Goal: Task Accomplishment & Management: Manage account settings

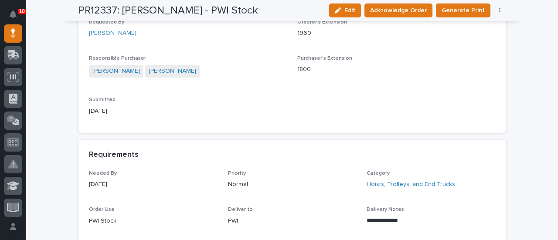
scroll to position [349, 0]
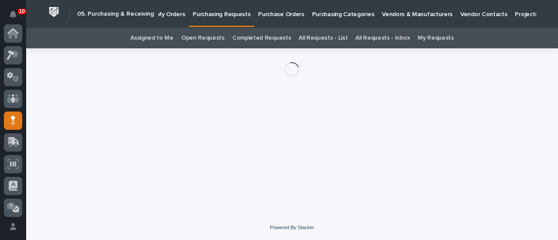
scroll to position [87, 0]
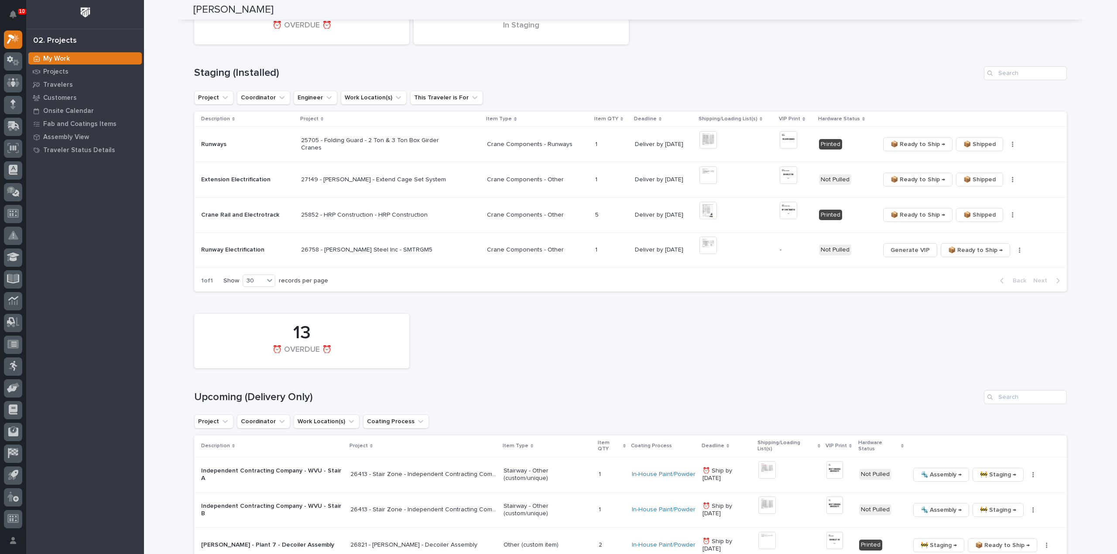
scroll to position [436, 0]
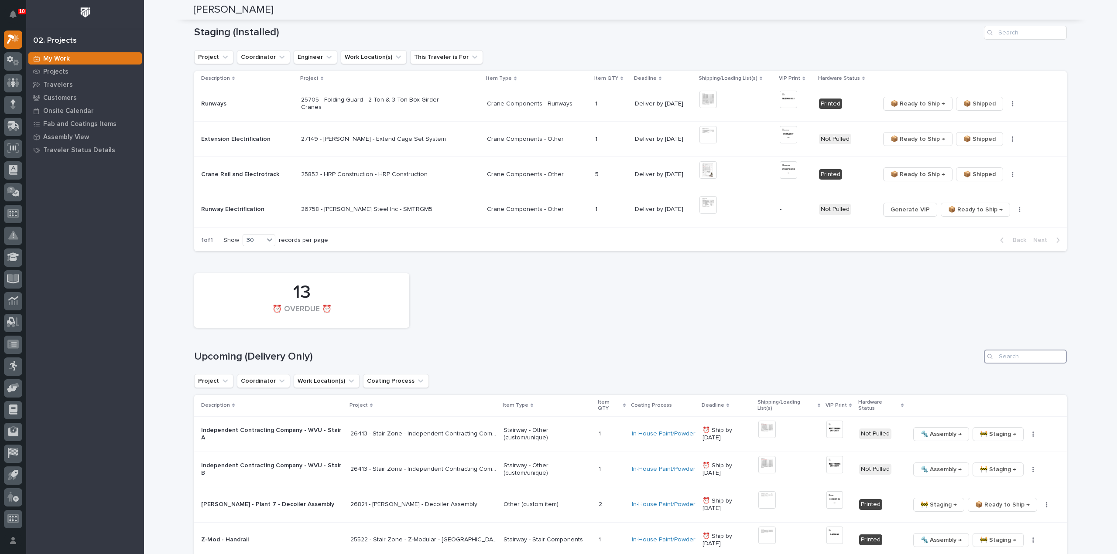
click at [1009, 361] on input "Search" at bounding box center [1025, 357] width 83 height 14
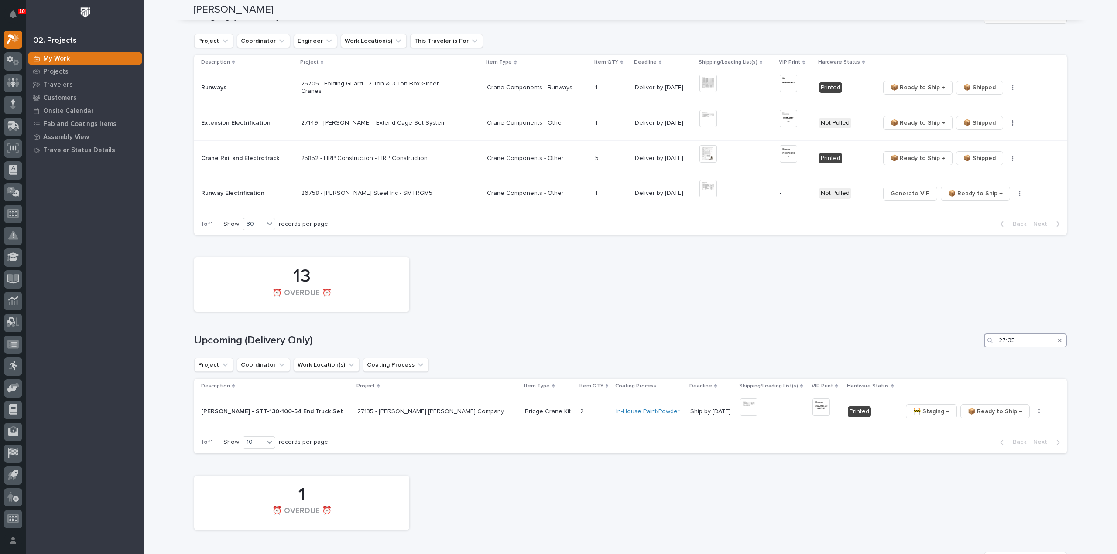
scroll to position [540, 0]
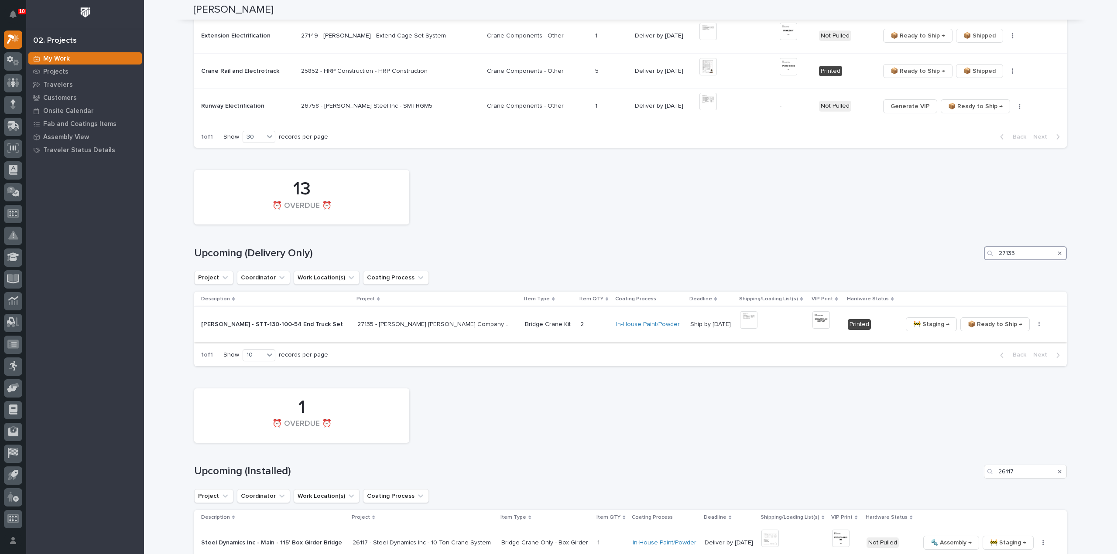
type input "27135"
click at [1033, 326] on button "button" at bounding box center [1039, 324] width 12 height 6
click at [1001, 372] on span "🔩 Hardware" at bounding box center [997, 370] width 37 height 10
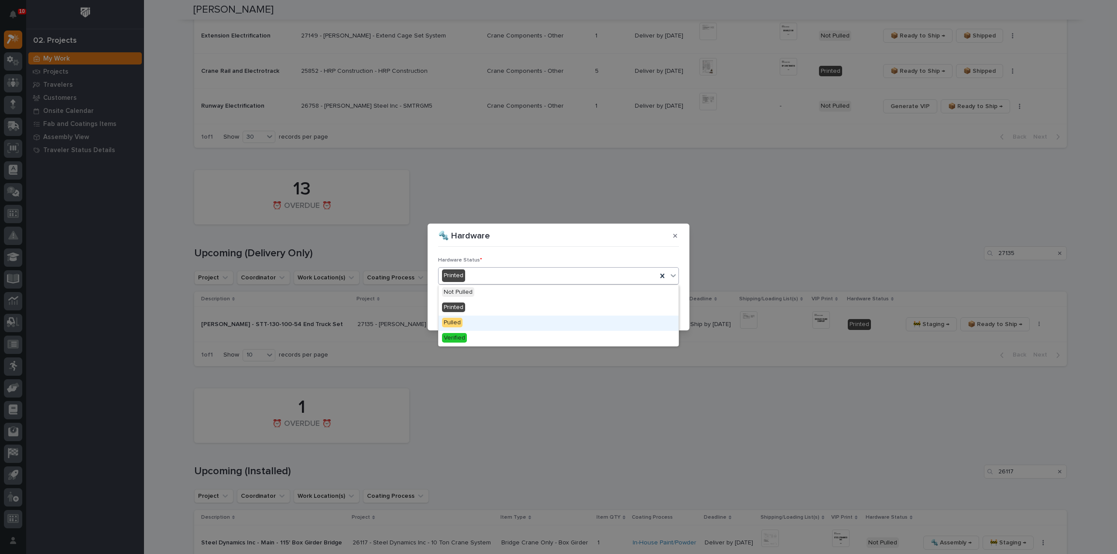
click at [467, 321] on div "Pulled" at bounding box center [558, 323] width 240 height 15
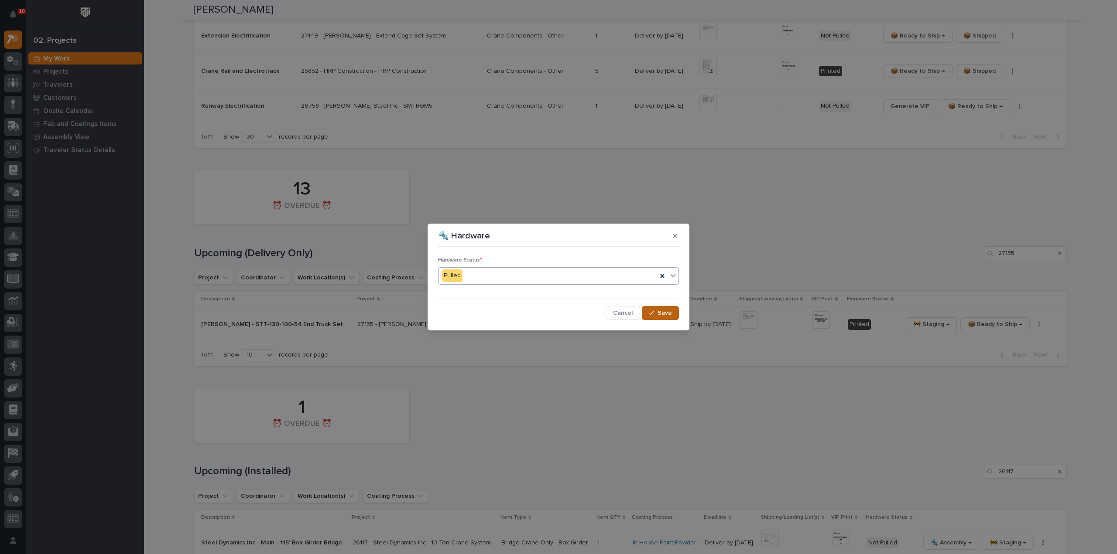
click at [654, 313] on icon "button" at bounding box center [651, 313] width 5 height 6
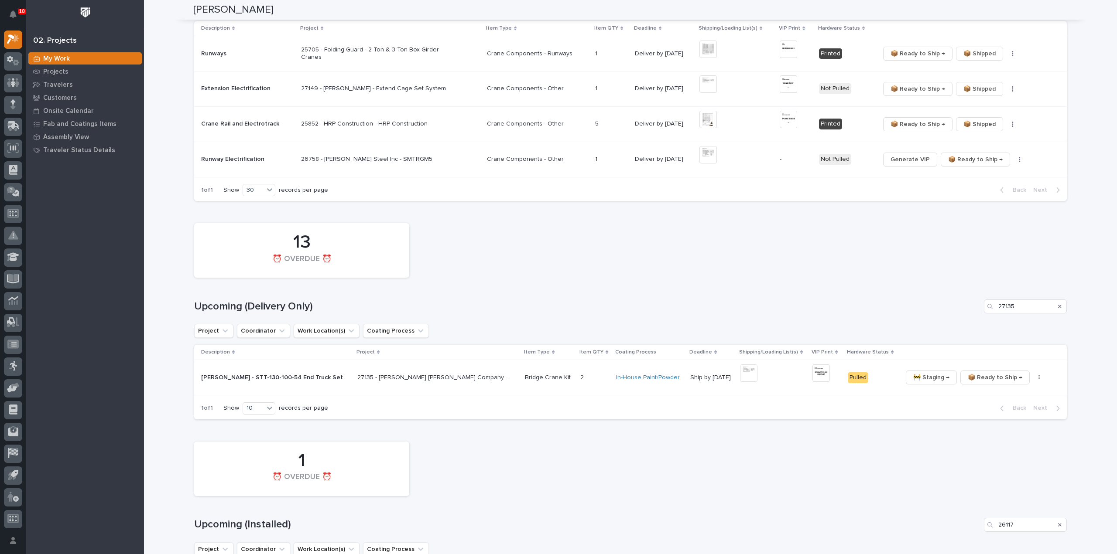
scroll to position [574, 0]
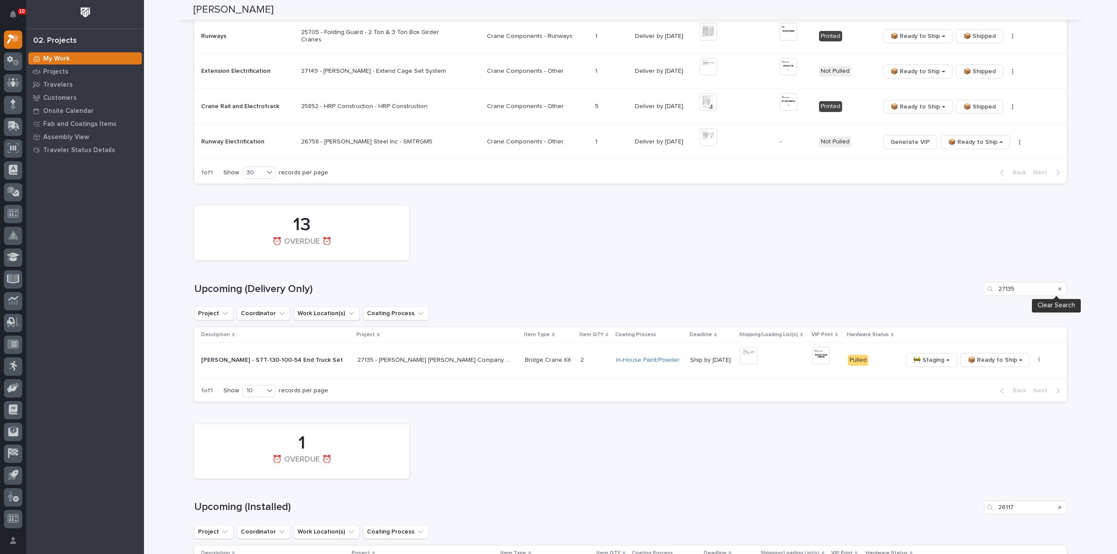
click at [1058, 288] on icon "Search" at bounding box center [1059, 288] width 3 height 3
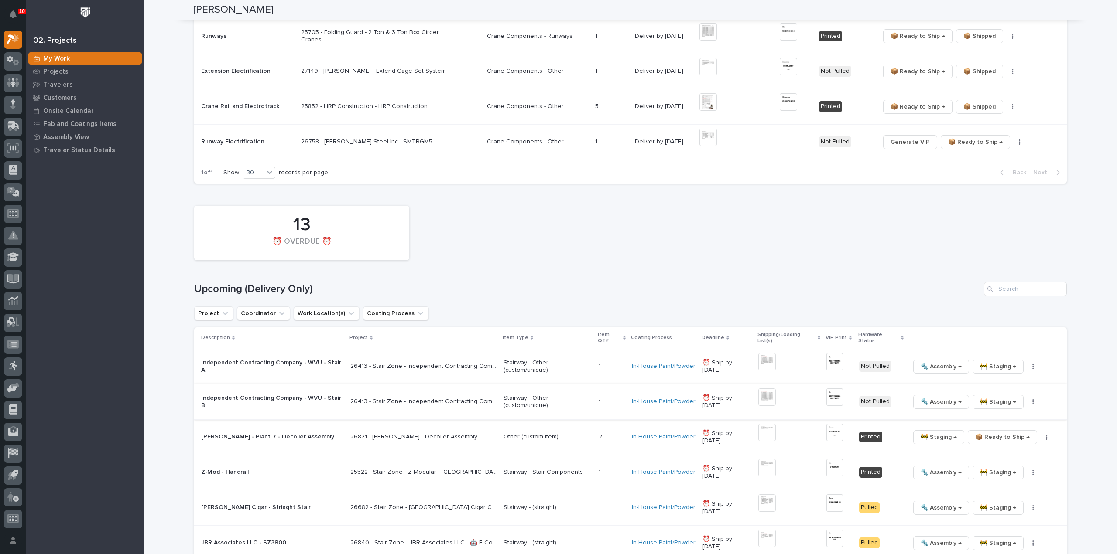
scroll to position [733, 0]
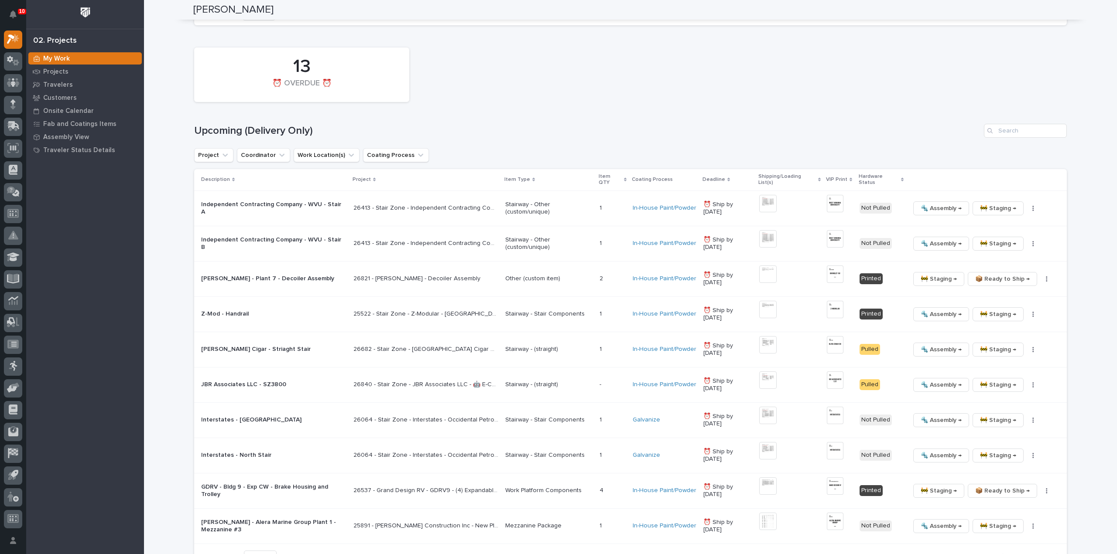
click at [800, 132] on h1 "Upcoming (Delivery Only)" at bounding box center [587, 131] width 786 height 13
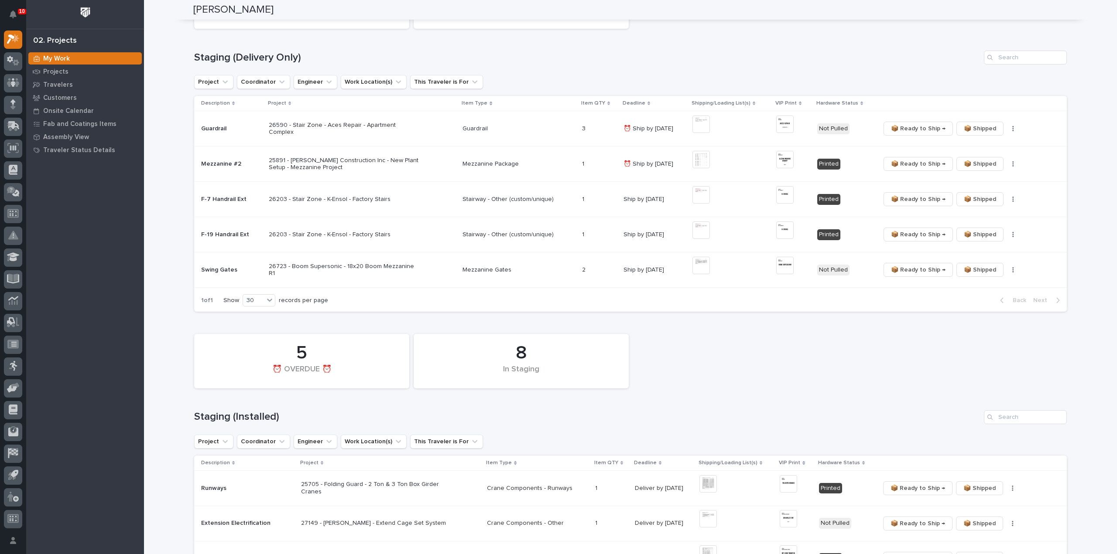
scroll to position [0, 0]
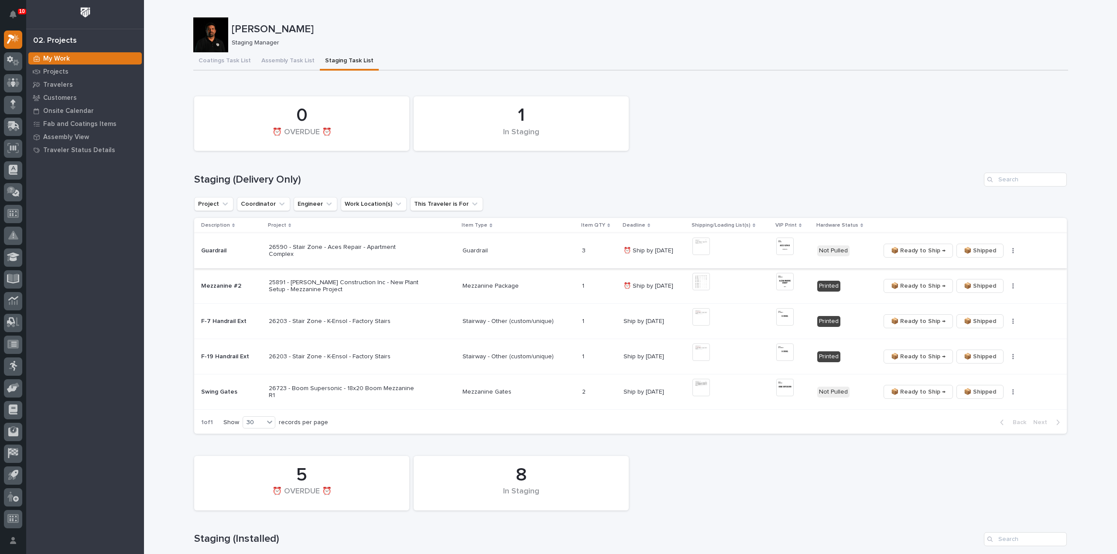
click at [701, 250] on img at bounding box center [700, 246] width 17 height 17
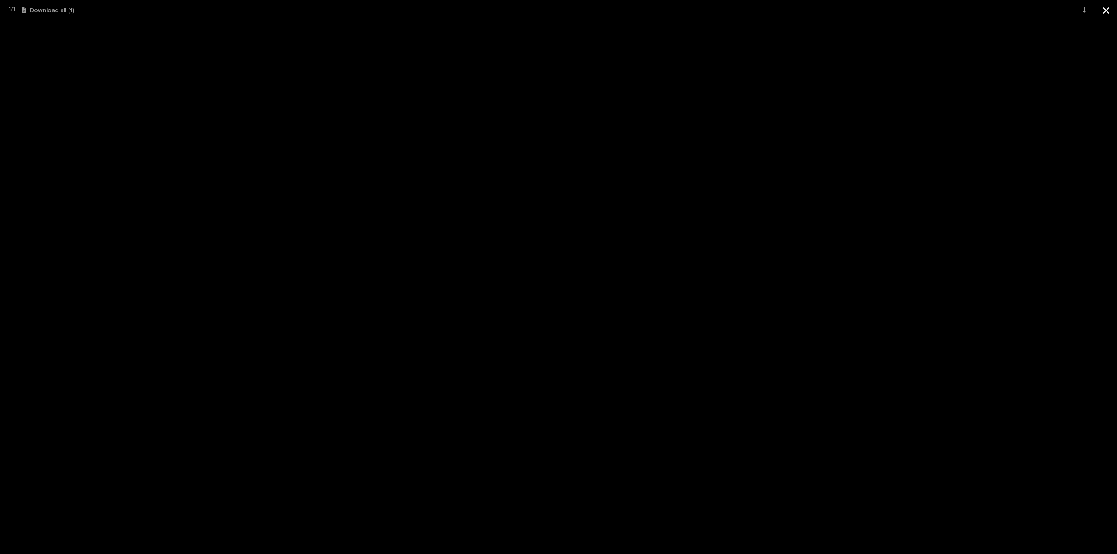
click at [1106, 10] on button "Close gallery" at bounding box center [1106, 10] width 22 height 21
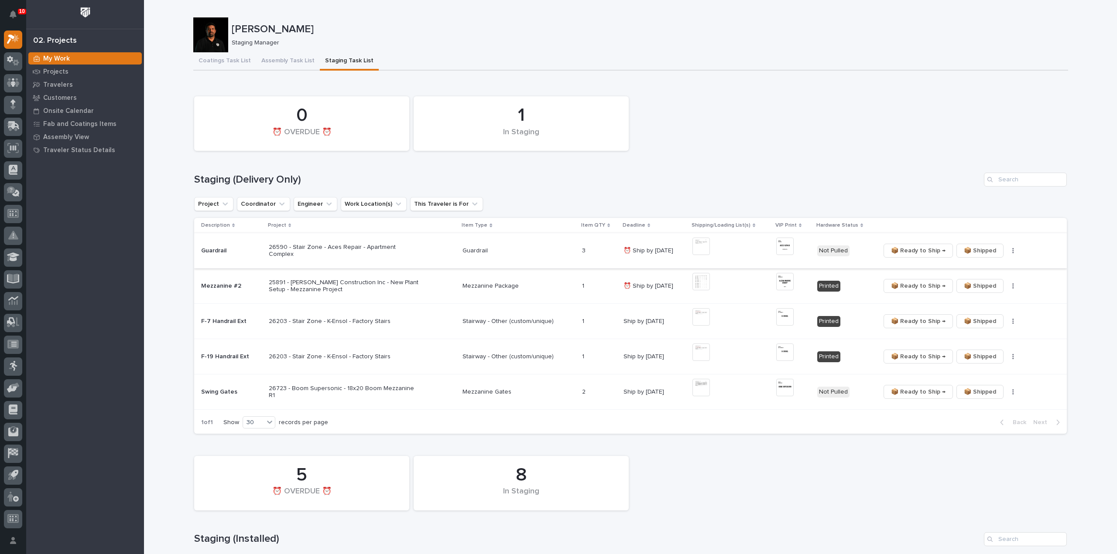
click at [781, 246] on img at bounding box center [784, 246] width 17 height 17
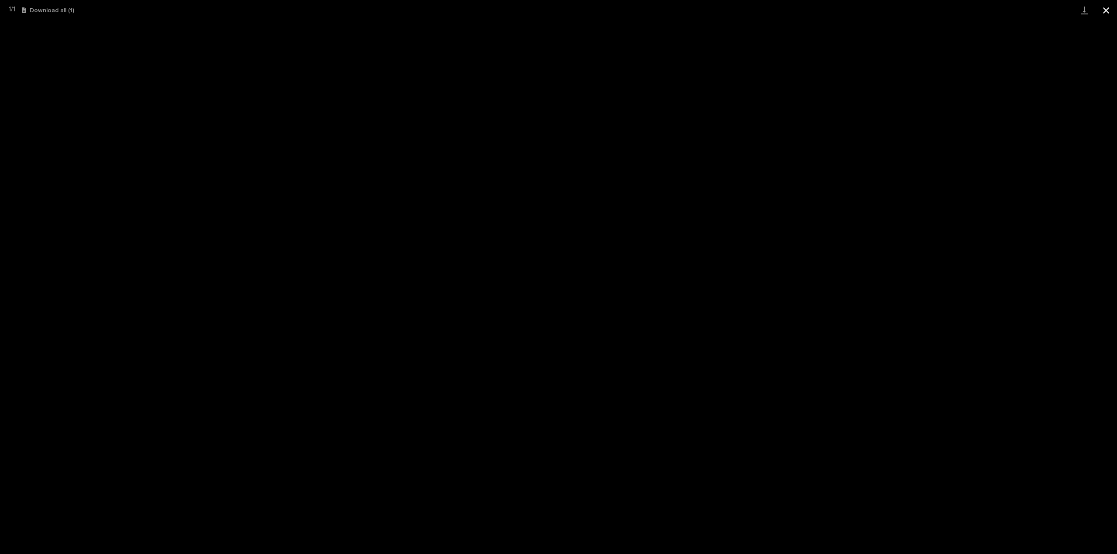
click at [1104, 12] on button "Close gallery" at bounding box center [1106, 10] width 22 height 21
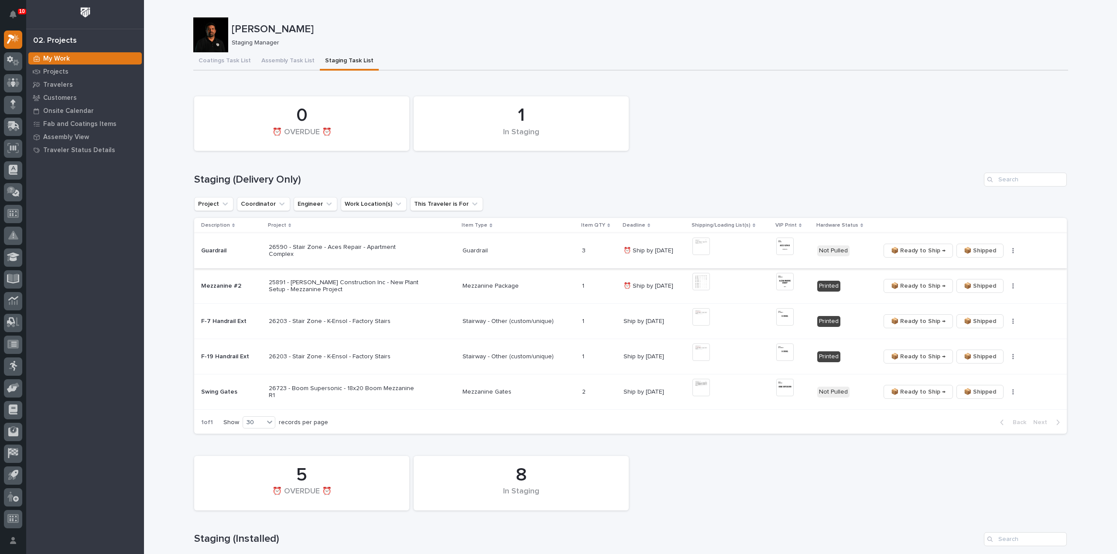
click at [1008, 253] on button "button" at bounding box center [1013, 251] width 12 height 6
click at [986, 284] on span "🔩 Hardware" at bounding box center [977, 282] width 37 height 10
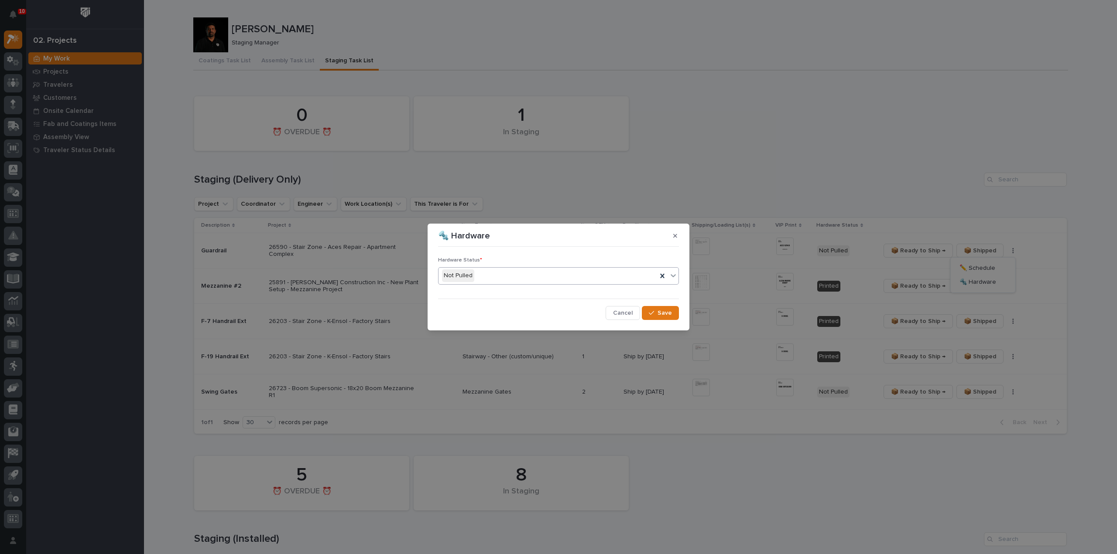
click at [501, 278] on div "Not Pulled" at bounding box center [547, 276] width 219 height 14
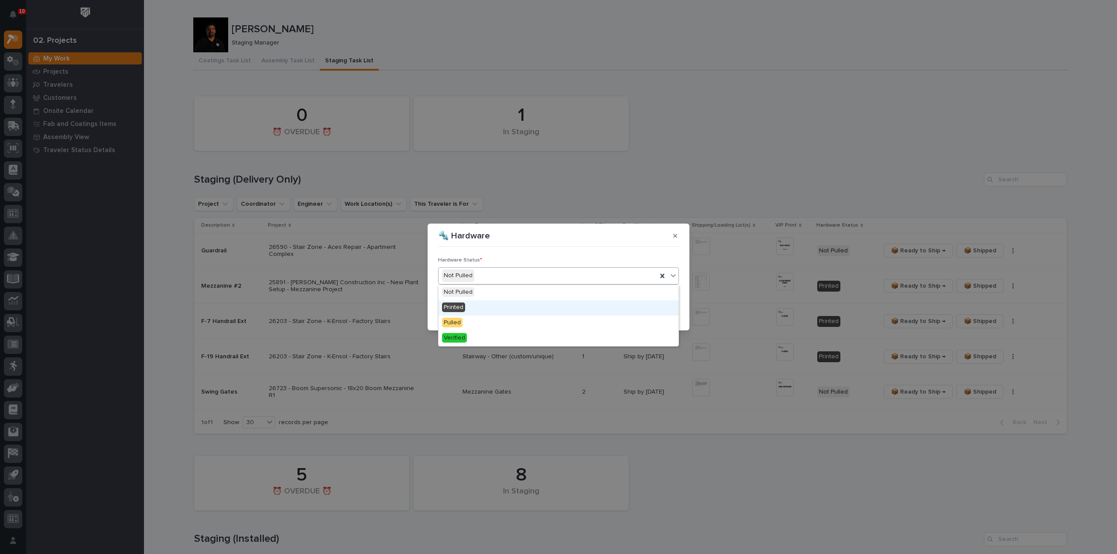
click at [484, 313] on div "Printed" at bounding box center [558, 308] width 240 height 15
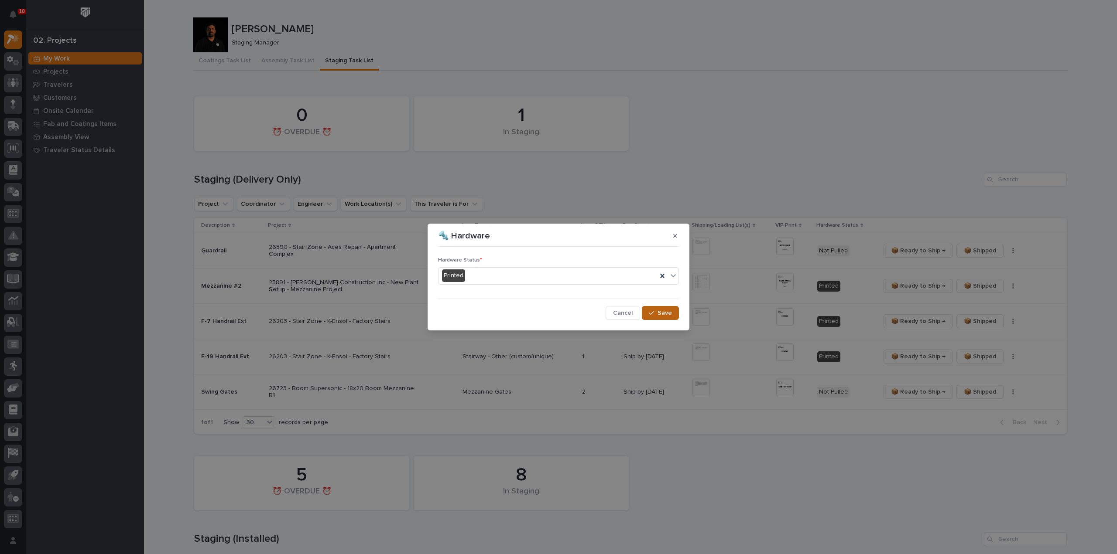
click at [662, 313] on span "Save" at bounding box center [664, 313] width 14 height 8
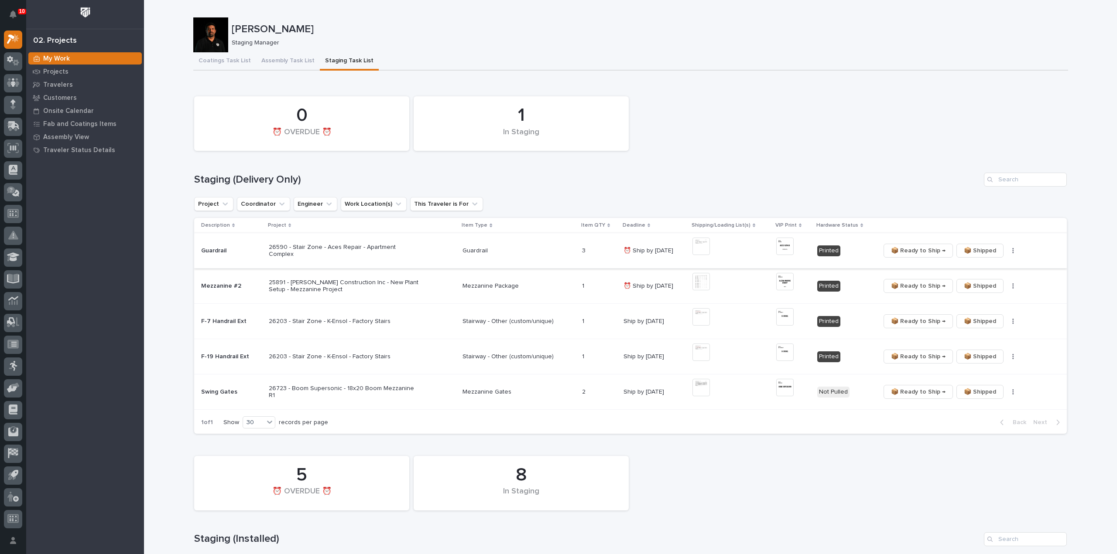
click at [1008, 251] on button "button" at bounding box center [1013, 251] width 12 height 6
click at [967, 281] on span "🔩 Hardware" at bounding box center [977, 282] width 37 height 10
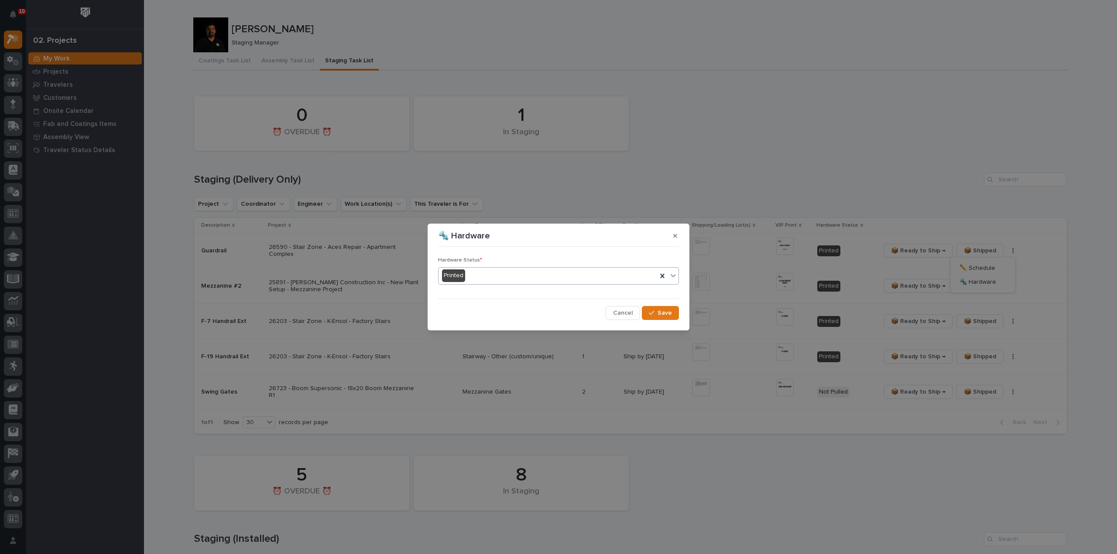
click at [508, 279] on div "Printed" at bounding box center [547, 276] width 219 height 14
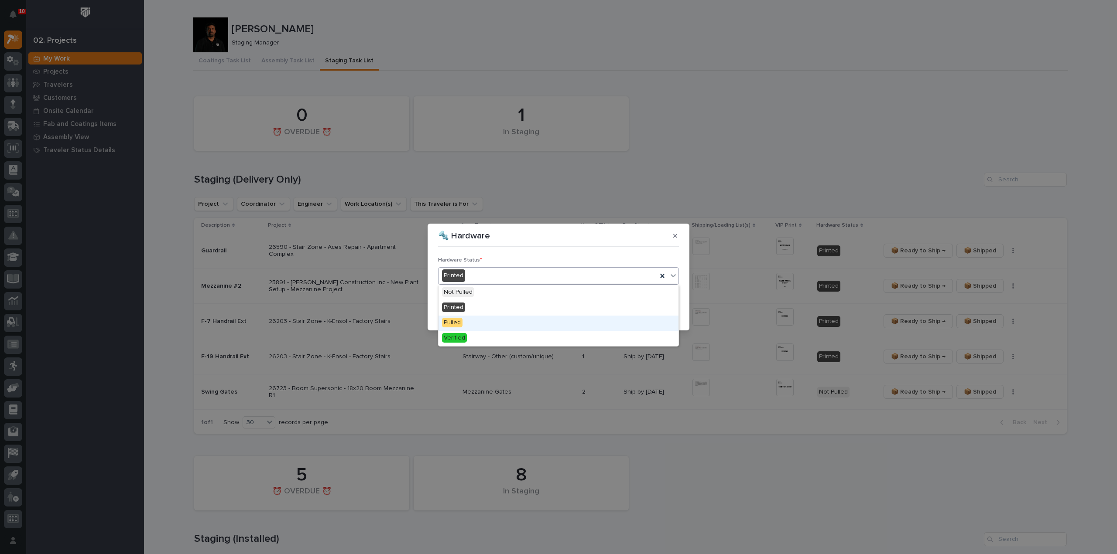
click at [470, 323] on div "Pulled" at bounding box center [558, 323] width 240 height 15
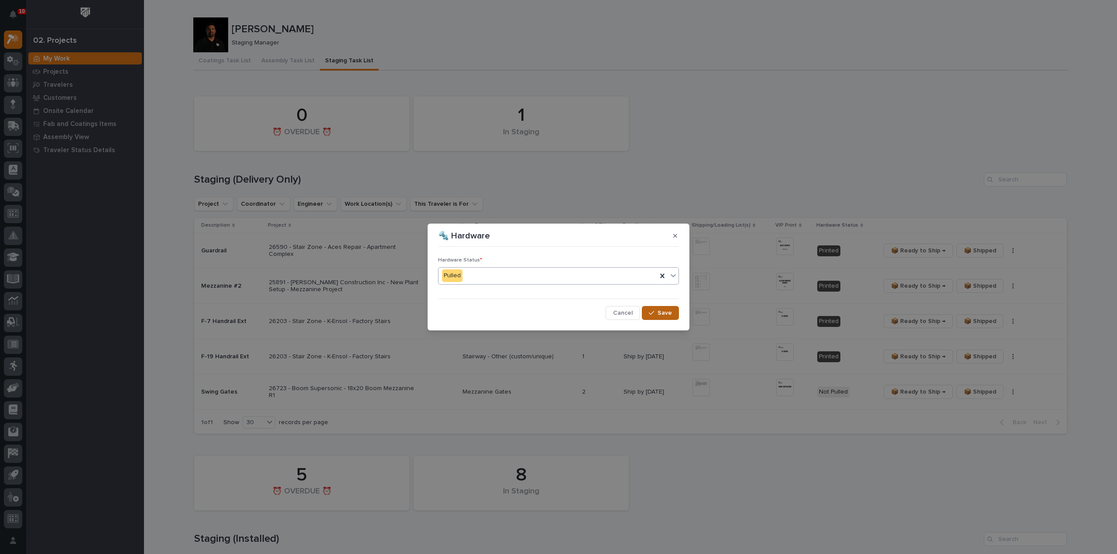
click at [653, 315] on icon "button" at bounding box center [651, 313] width 5 height 6
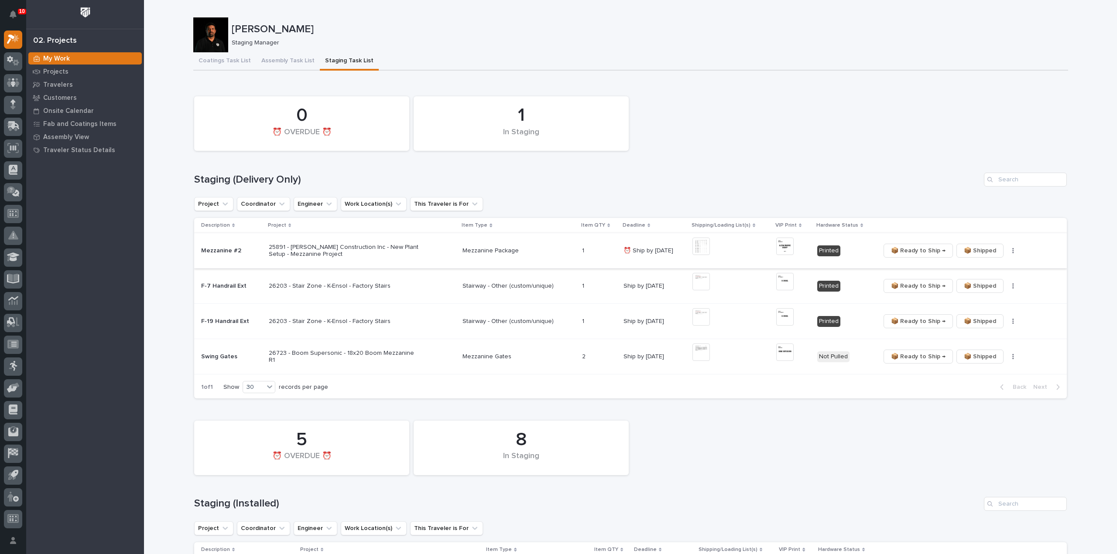
click at [930, 251] on span "📦 Ready to Ship →" at bounding box center [918, 251] width 55 height 10
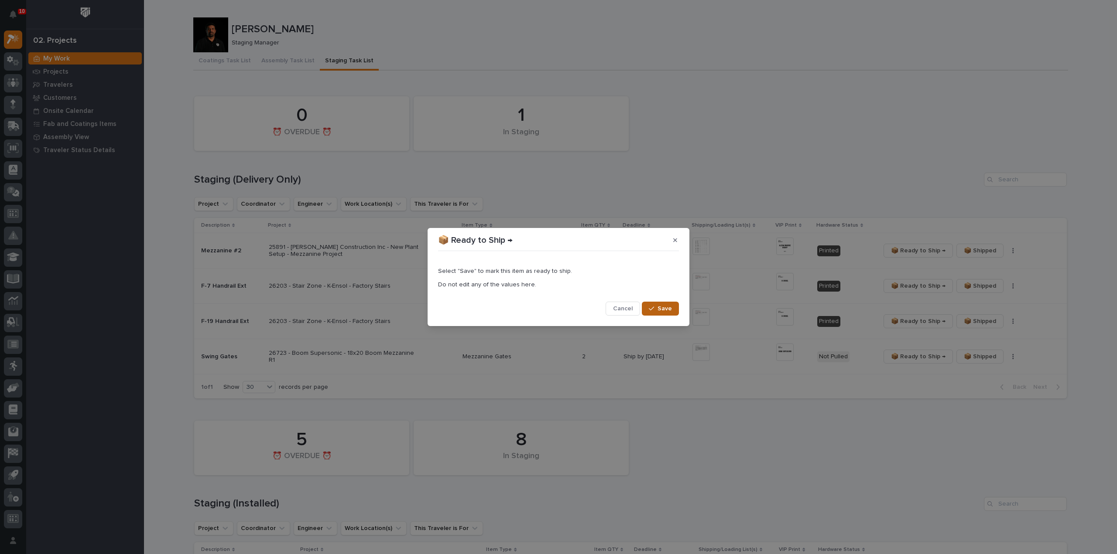
click at [669, 308] on span "Save" at bounding box center [664, 309] width 14 height 8
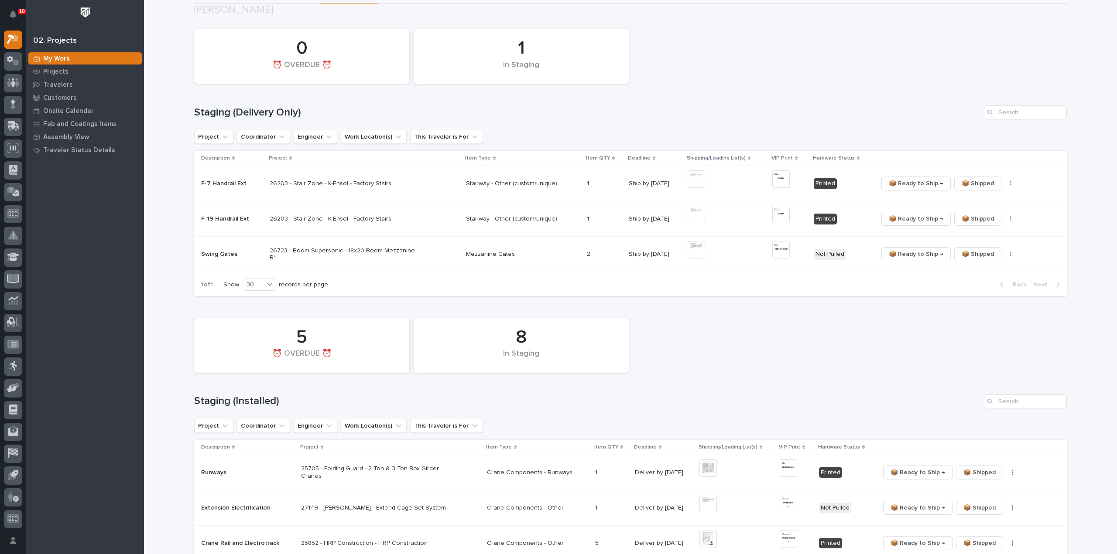
scroll to position [87, 0]
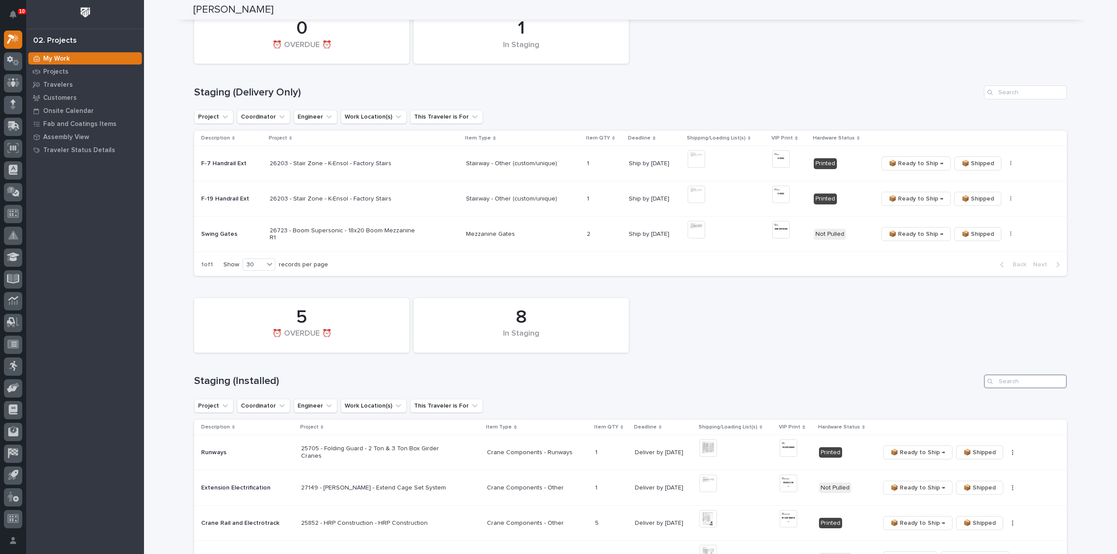
click at [1017, 386] on input "Search" at bounding box center [1025, 382] width 83 height 14
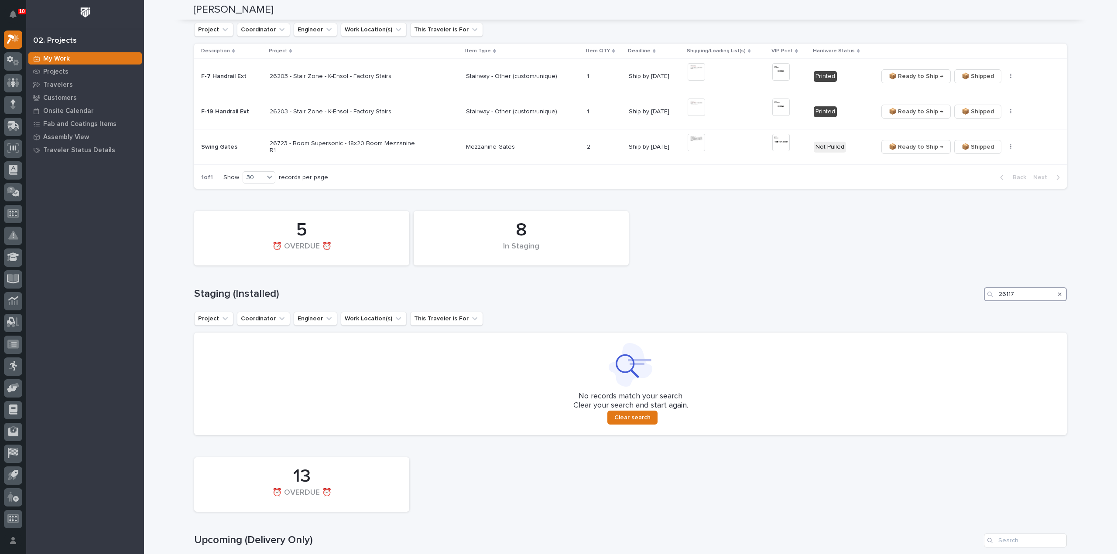
scroll to position [262, 0]
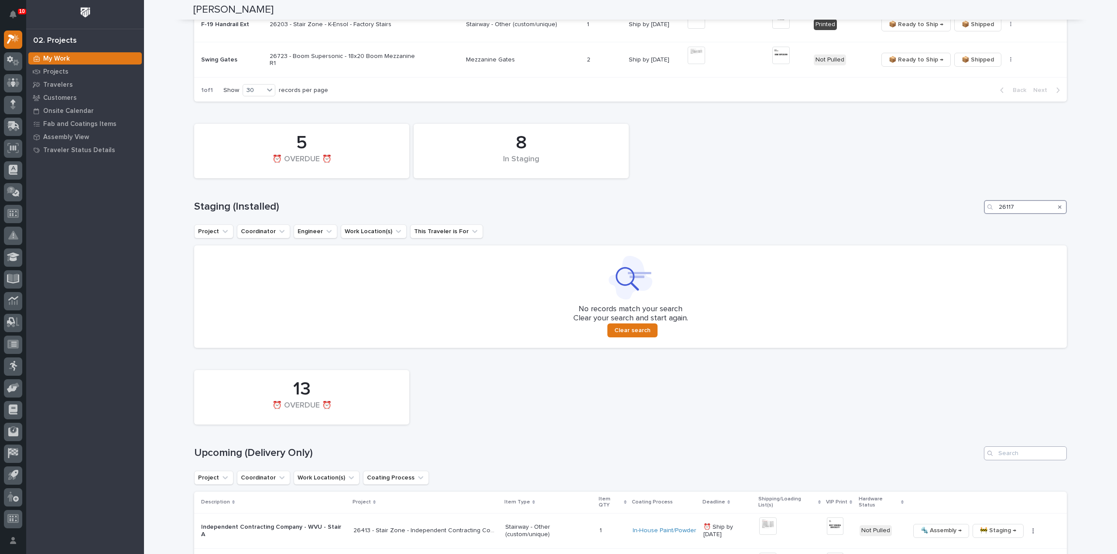
type input "26117"
click at [998, 451] on input "Search" at bounding box center [1025, 454] width 83 height 14
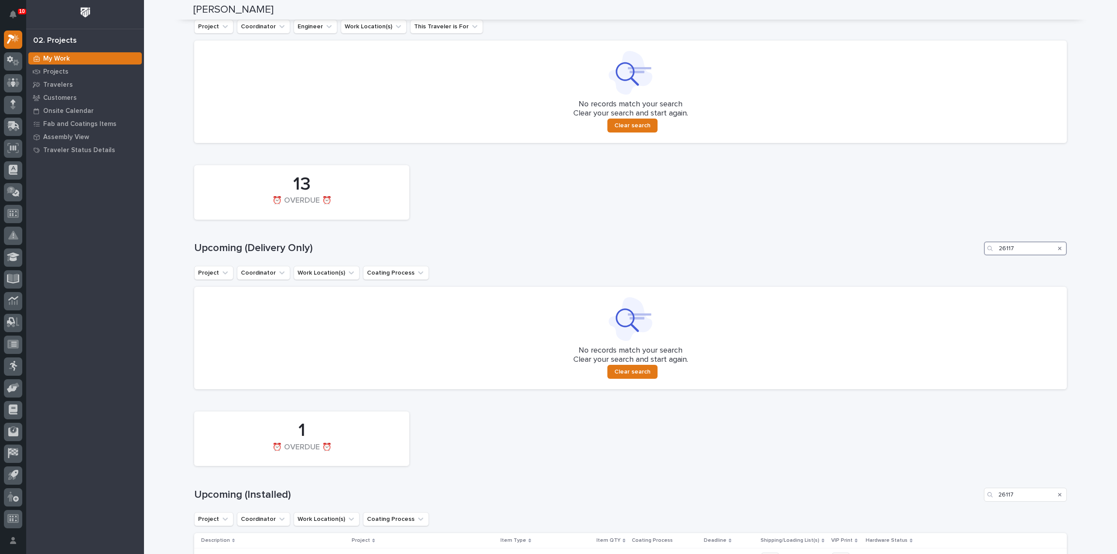
scroll to position [641, 0]
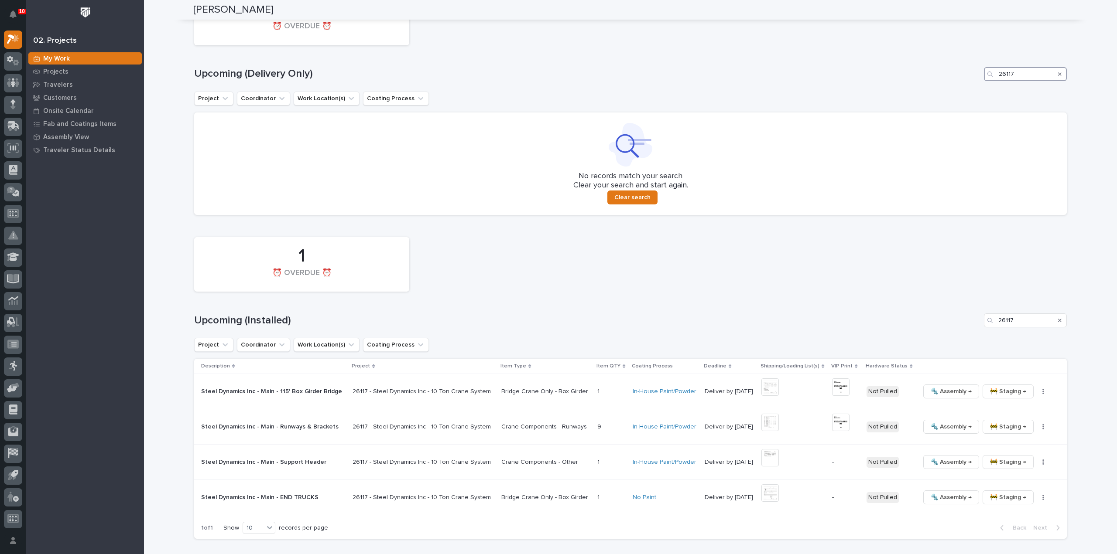
type input "26117"
click at [761, 458] on img at bounding box center [769, 457] width 17 height 17
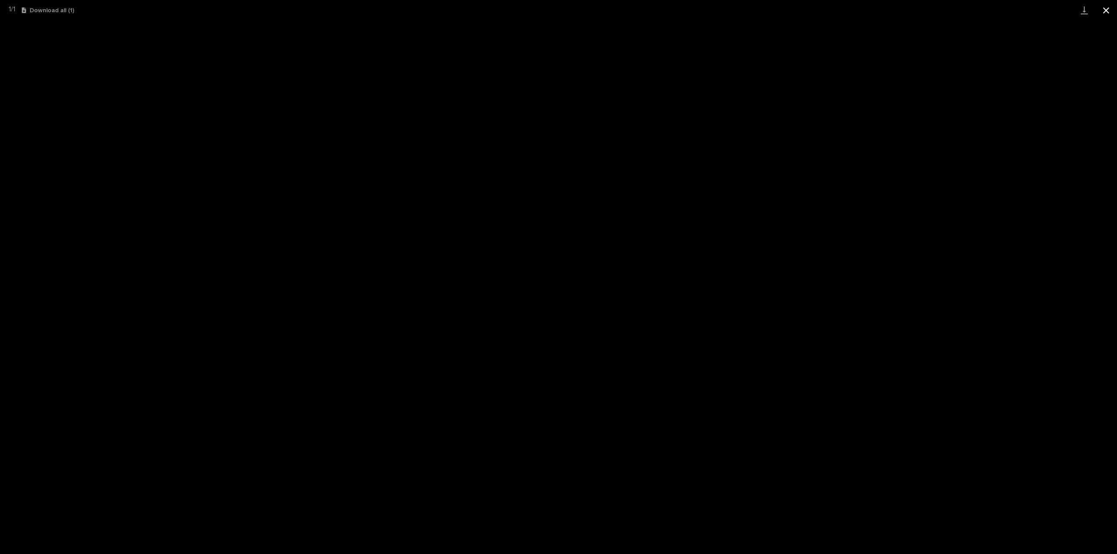
click at [1108, 9] on button "Close gallery" at bounding box center [1106, 10] width 22 height 21
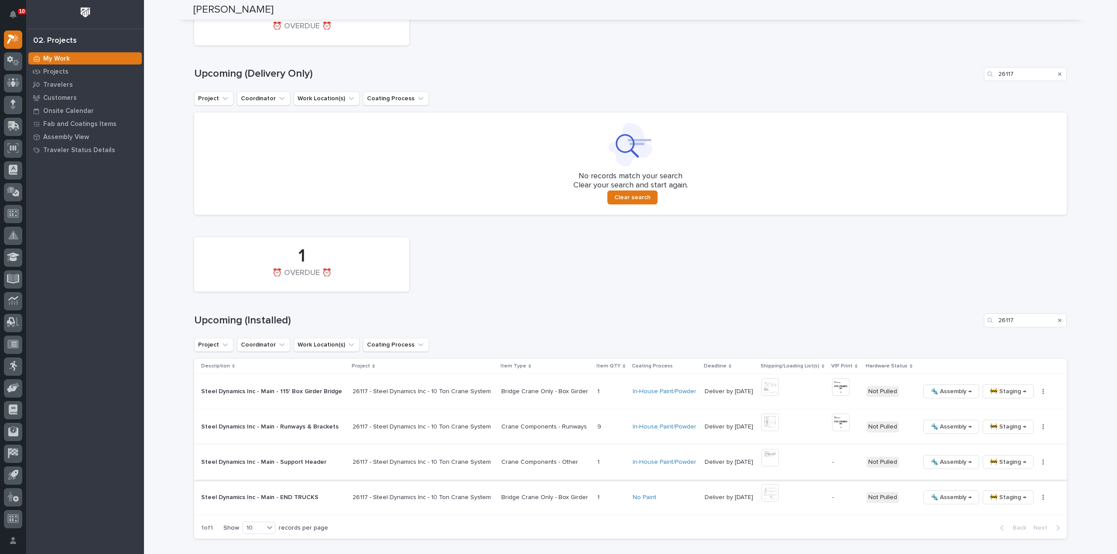
click at [1037, 463] on button "button" at bounding box center [1043, 462] width 12 height 6
click at [1019, 509] on button "Generate VIP" at bounding box center [1008, 507] width 64 height 14
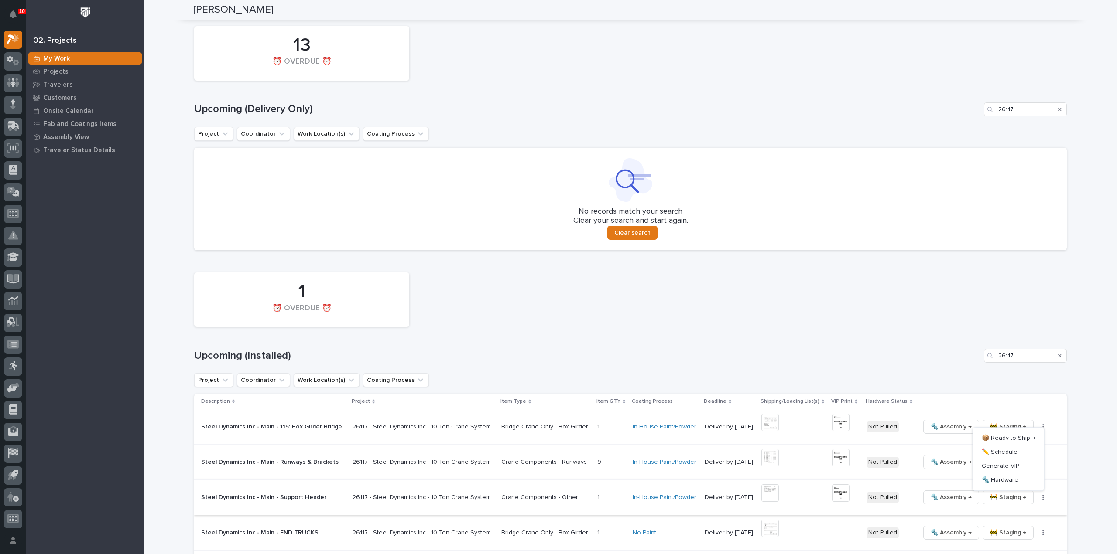
click at [832, 494] on img at bounding box center [840, 493] width 17 height 17
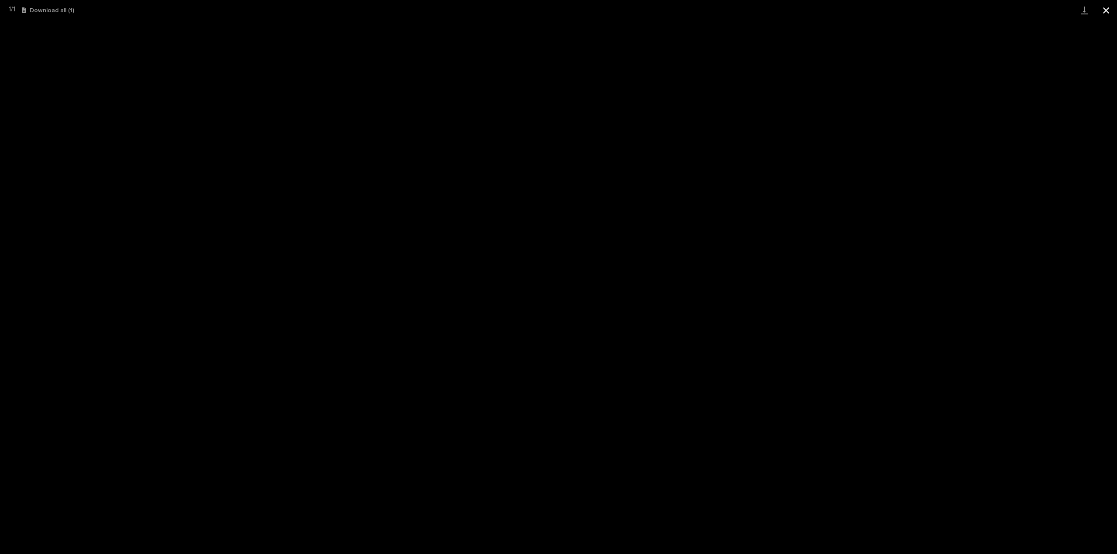
click at [1105, 10] on button "Close gallery" at bounding box center [1106, 10] width 22 height 21
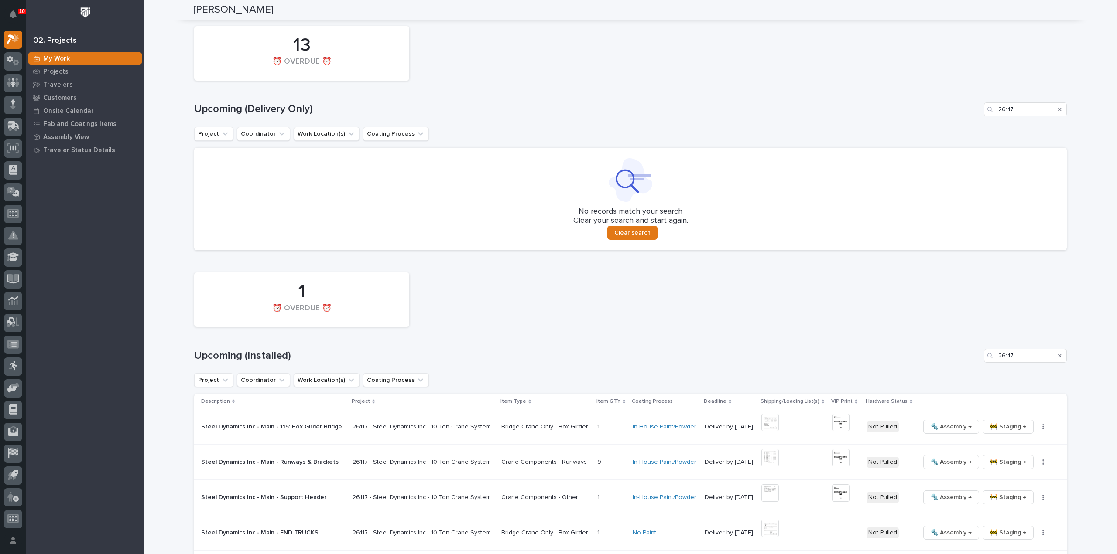
click at [1043, 499] on icon "button" at bounding box center [1043, 497] width 1 height 5
click at [1007, 481] on span "🔩 Hardware" at bounding box center [999, 480] width 37 height 10
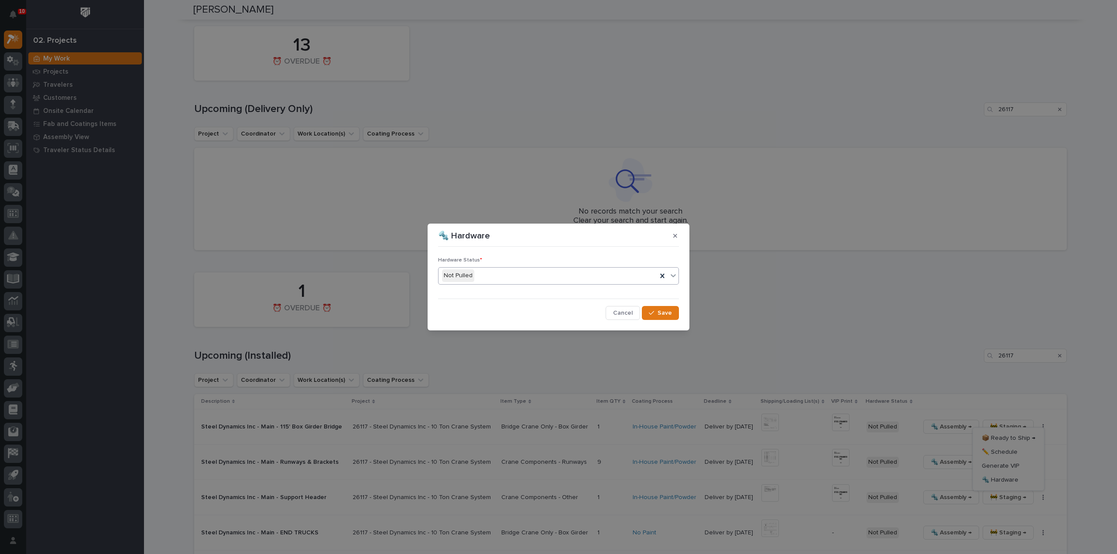
click at [517, 281] on div "Not Pulled" at bounding box center [547, 276] width 219 height 14
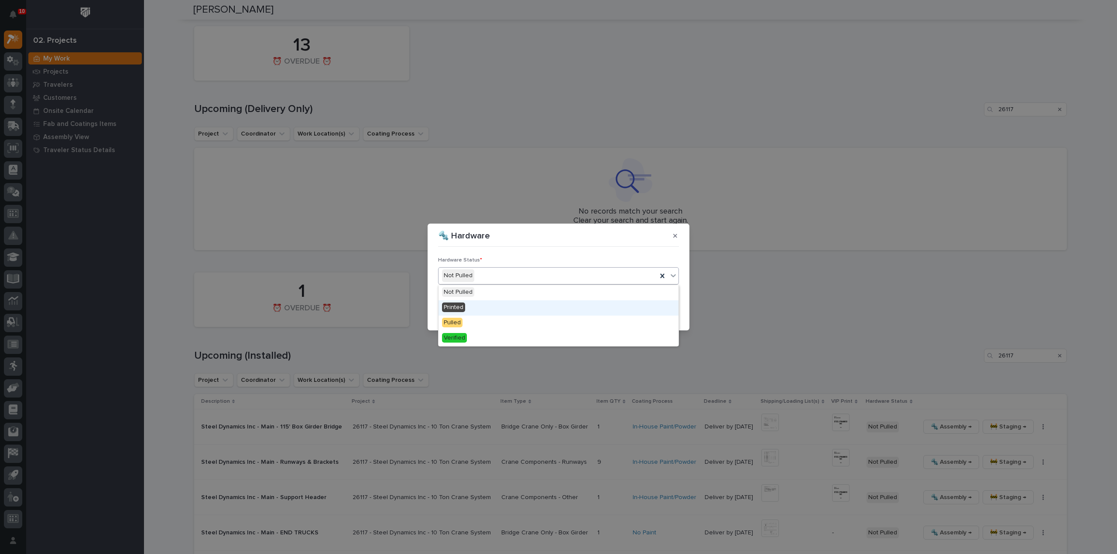
click at [514, 309] on div "Printed" at bounding box center [558, 308] width 240 height 15
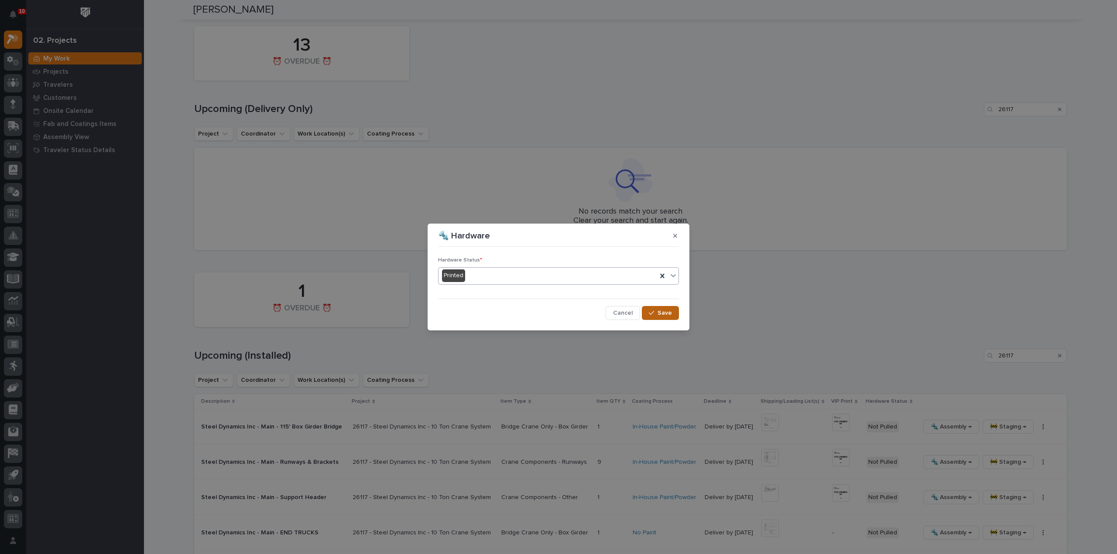
click at [656, 316] on button "Save" at bounding box center [660, 313] width 37 height 14
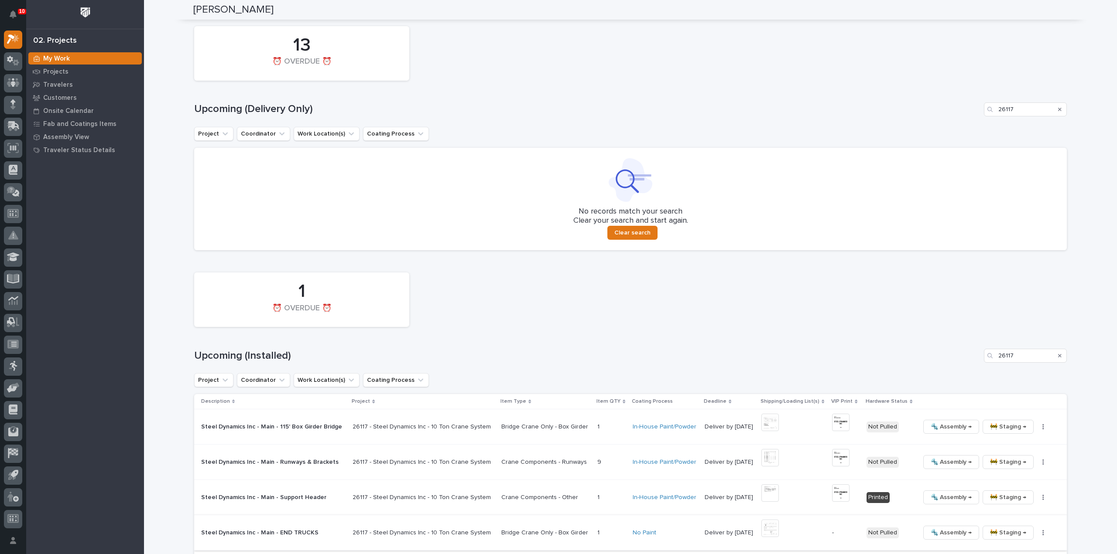
click at [1043, 531] on icon "button" at bounding box center [1043, 532] width 1 height 5
click at [992, 503] on span "Generate VIP" at bounding box center [1000, 501] width 38 height 10
drag, startPoint x: 1023, startPoint y: 359, endPoint x: 960, endPoint y: 364, distance: 63.5
click at [960, 364] on div "1 ⏰ OVERDUE ⏰ Upcoming (Installed) 26117 Project Coordinator Work Location(s) C…" at bounding box center [630, 421] width 872 height 307
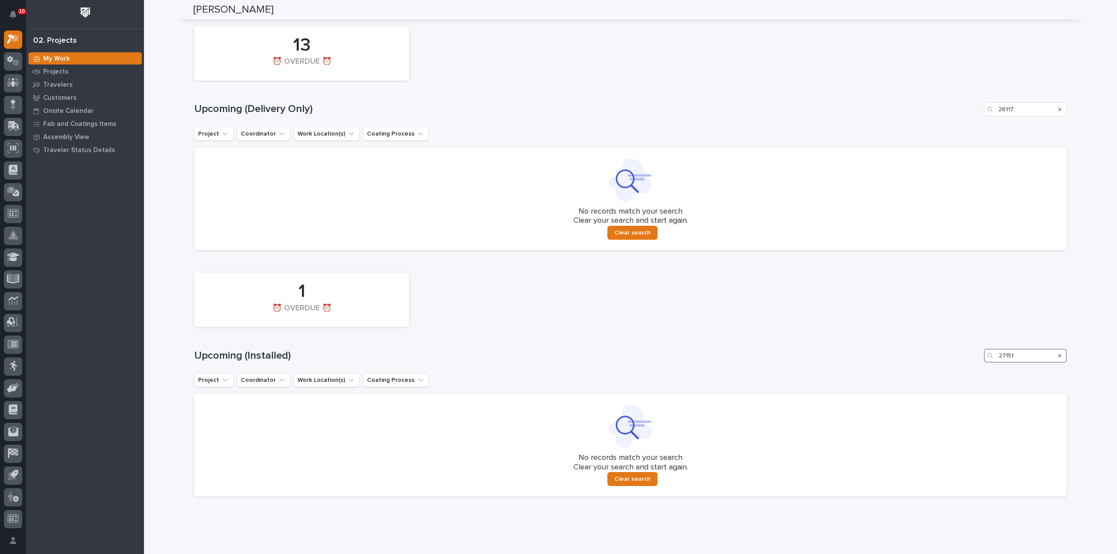
scroll to position [554, 0]
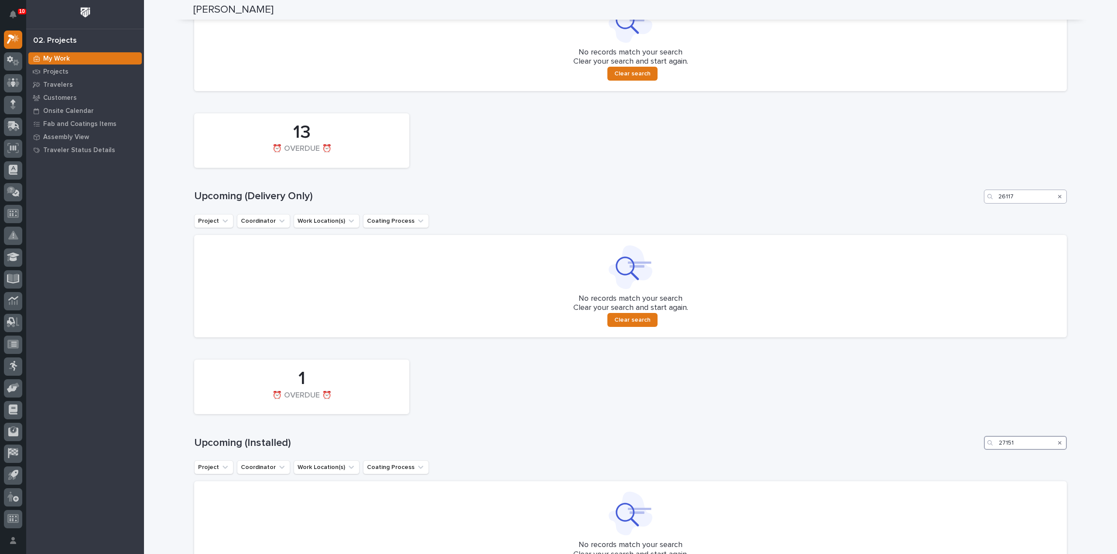
type input "27151"
drag, startPoint x: 1023, startPoint y: 198, endPoint x: 973, endPoint y: 205, distance: 51.1
click at [973, 205] on div "13 ⏰ OVERDUE ⏰ Upcoming (Delivery Only) 26117 Project Coordinator Work Location…" at bounding box center [630, 223] width 872 height 229
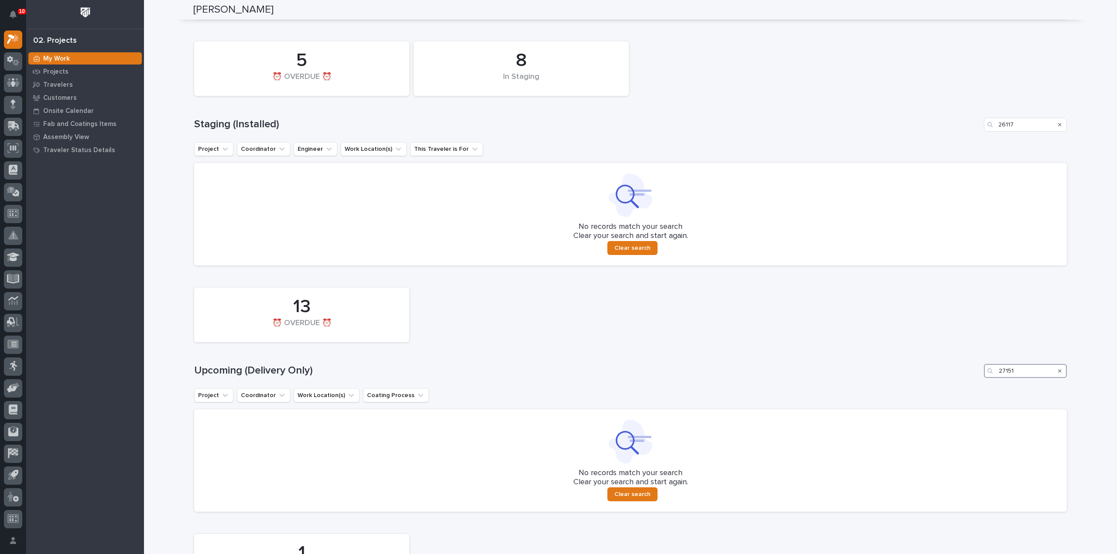
scroll to position [379, 0]
type input "27151"
drag, startPoint x: 1018, startPoint y: 128, endPoint x: 993, endPoint y: 136, distance: 26.4
click at [993, 136] on div "8 In Staging 5 ⏰ OVERDUE ⏰ Staging (Installed) 26117 Project Coordinator Engine…" at bounding box center [630, 151] width 872 height 229
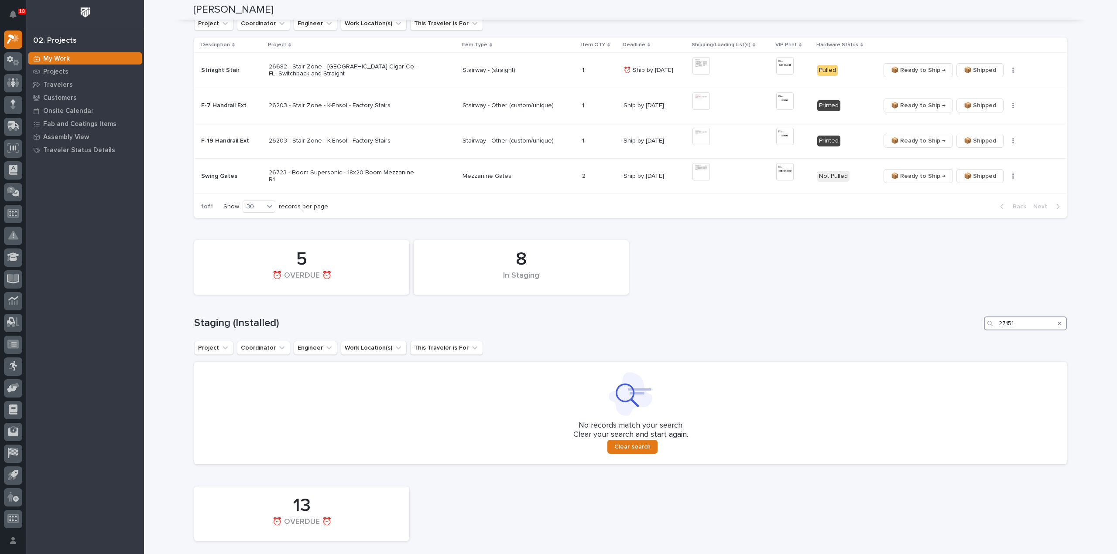
scroll to position [136, 0]
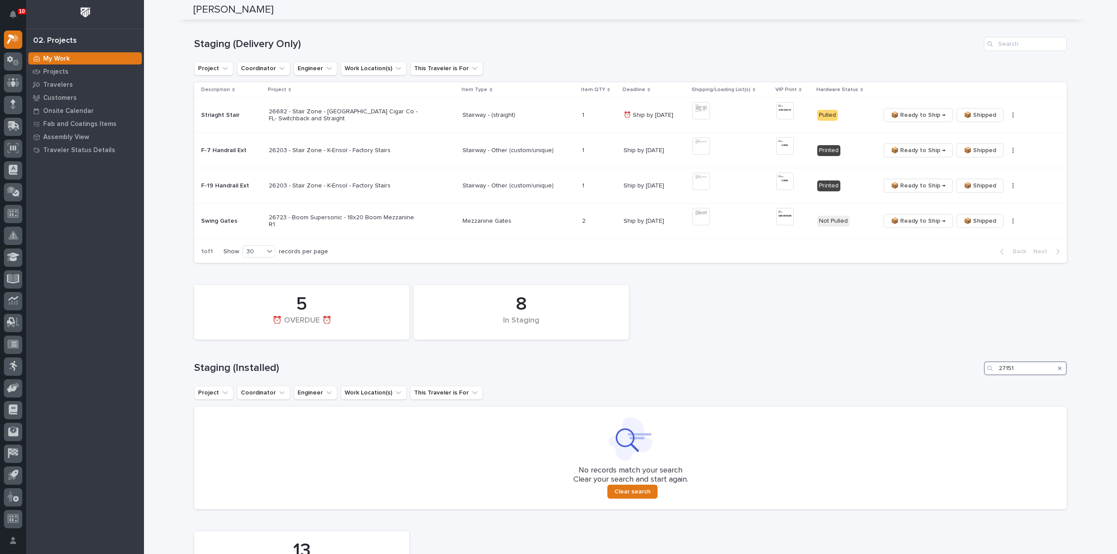
drag, startPoint x: 1019, startPoint y: 372, endPoint x: 937, endPoint y: 390, distance: 84.1
click at [937, 390] on div "8 In Staging 5 ⏰ OVERDUE ⏰ Staging (Installed) 27151 Project Coordinator Engine…" at bounding box center [630, 395] width 872 height 229
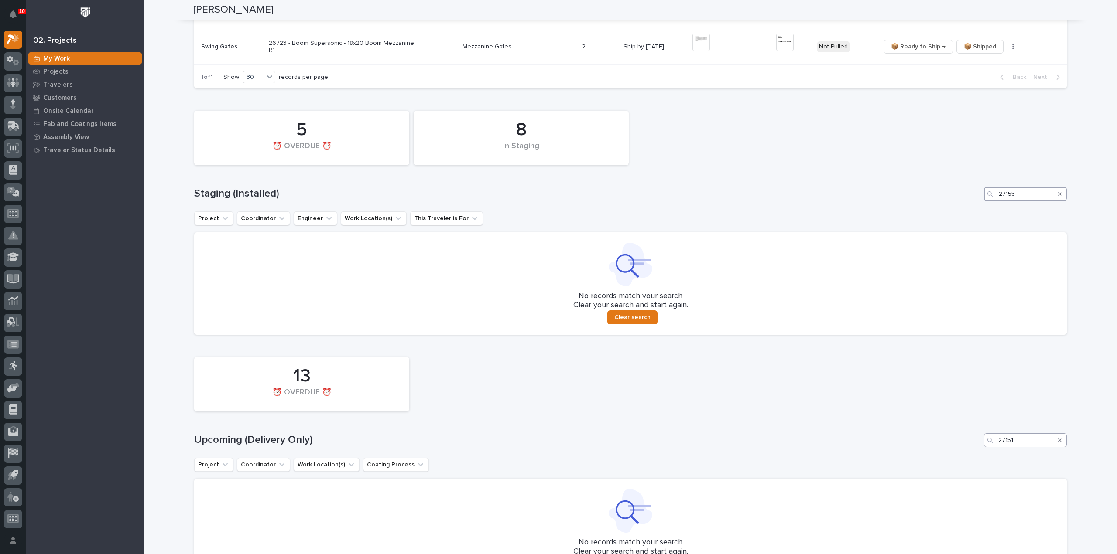
type input "27155"
drag, startPoint x: 1017, startPoint y: 443, endPoint x: 983, endPoint y: 446, distance: 34.2
click at [984, 446] on div "27151" at bounding box center [1025, 441] width 83 height 14
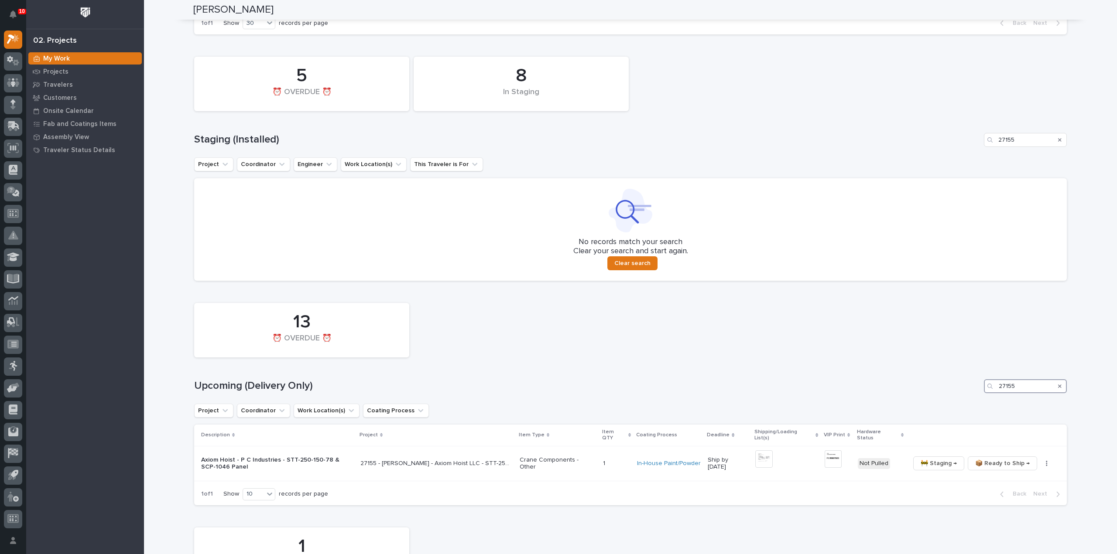
scroll to position [383, 0]
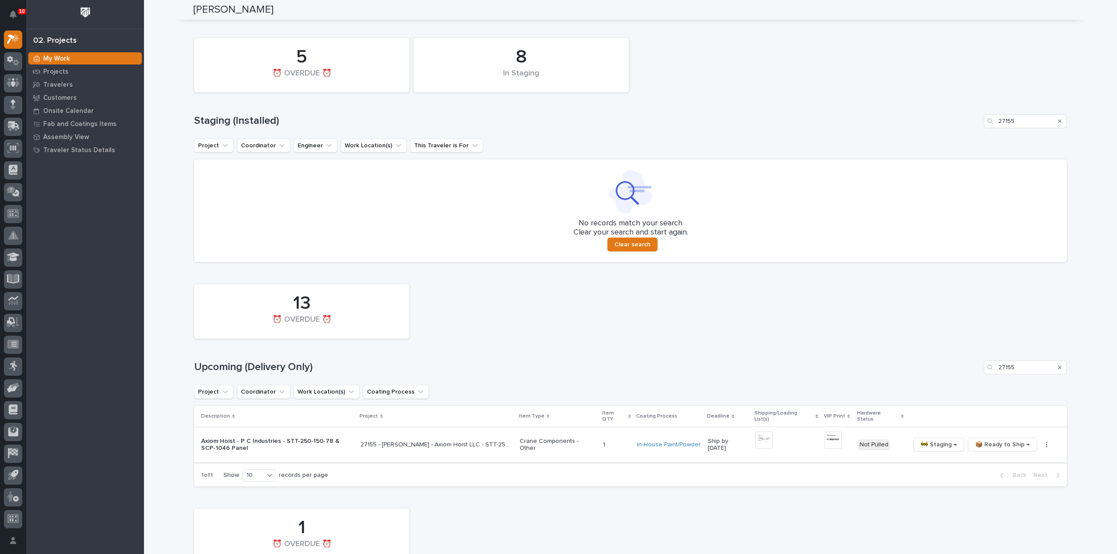
click at [761, 437] on img at bounding box center [763, 440] width 17 height 17
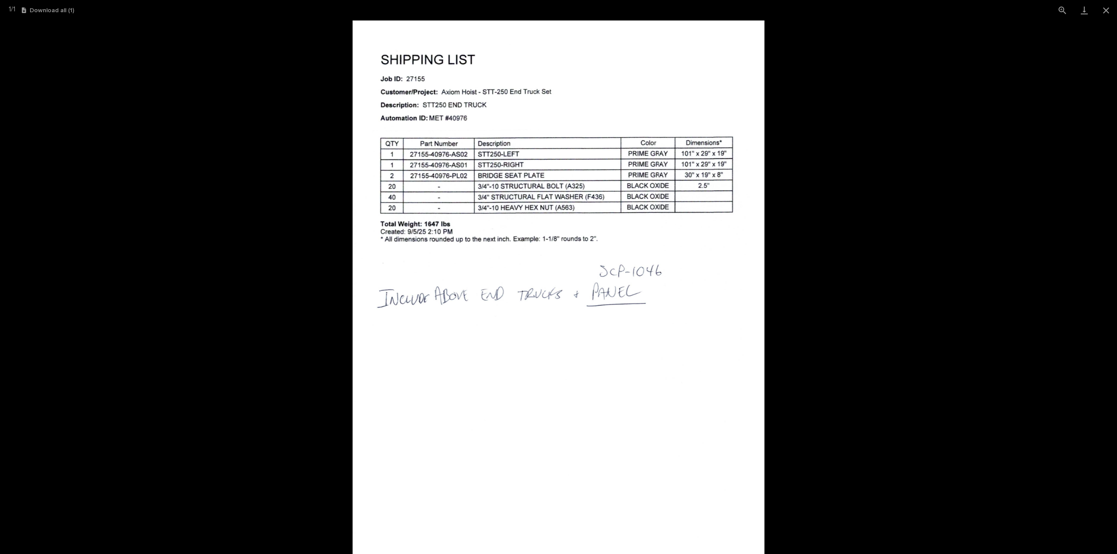
scroll to position [19, 0]
click at [1107, 10] on button "Close gallery" at bounding box center [1106, 10] width 22 height 21
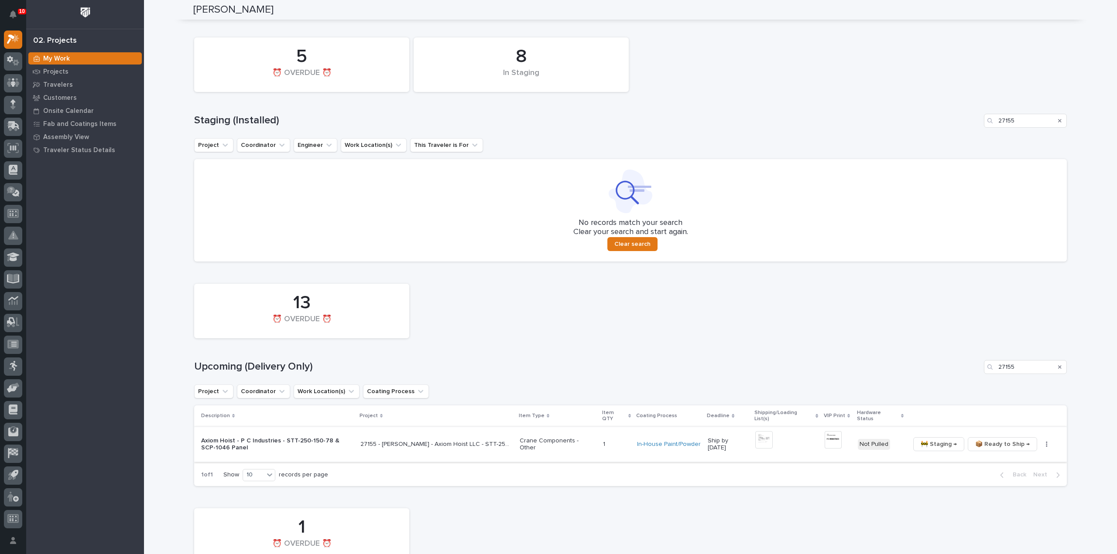
click at [832, 432] on img at bounding box center [832, 439] width 17 height 17
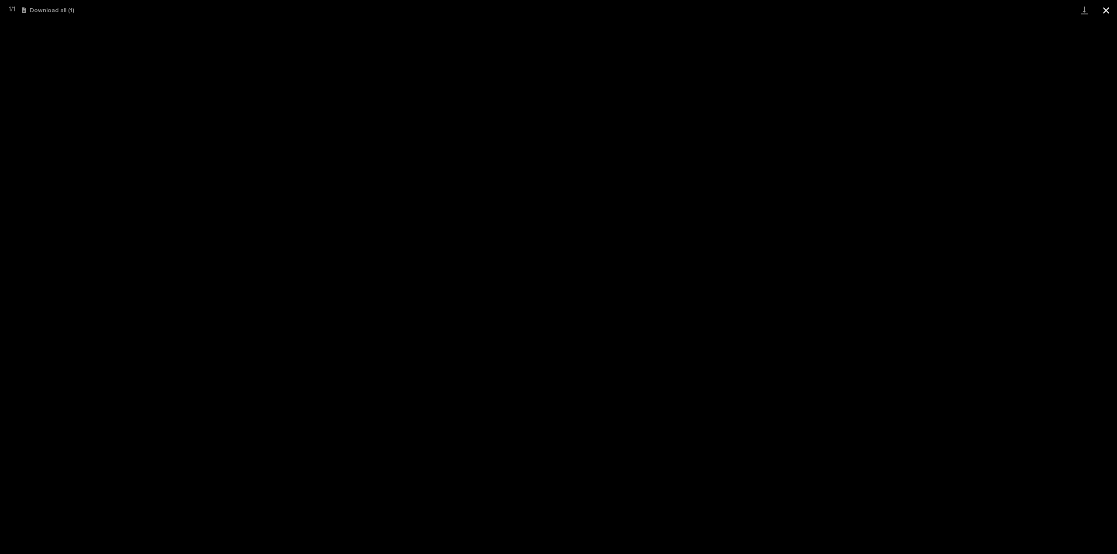
click at [1107, 10] on button "Close gallery" at bounding box center [1106, 10] width 22 height 21
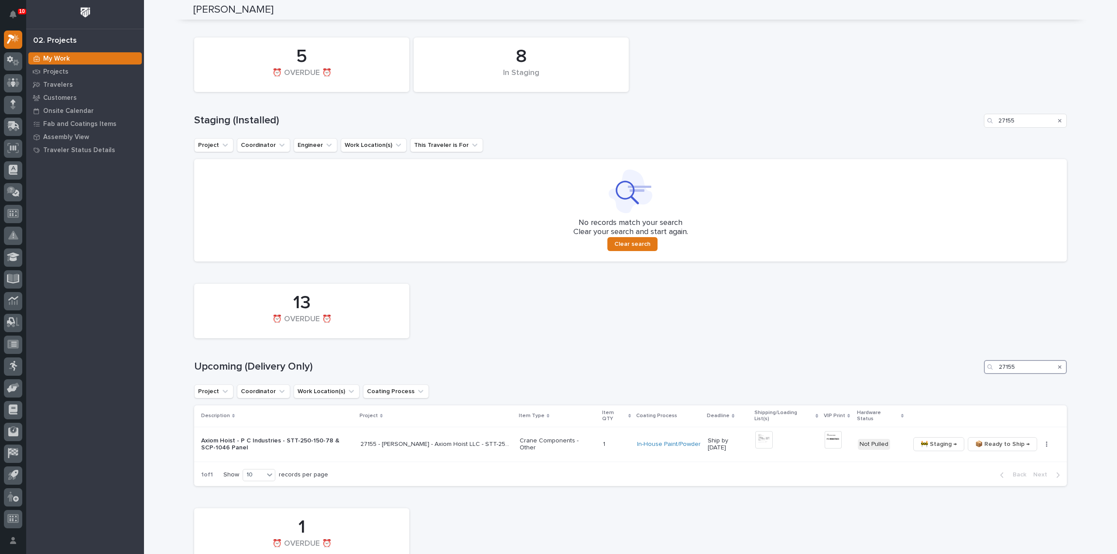
drag, startPoint x: 999, startPoint y: 374, endPoint x: 980, endPoint y: 377, distance: 19.1
click at [980, 377] on div "13 ⏰ OVERDUE ⏰ Upcoming (Delivery Only) 27155 Project Coordinator Work Location…" at bounding box center [630, 383] width 872 height 207
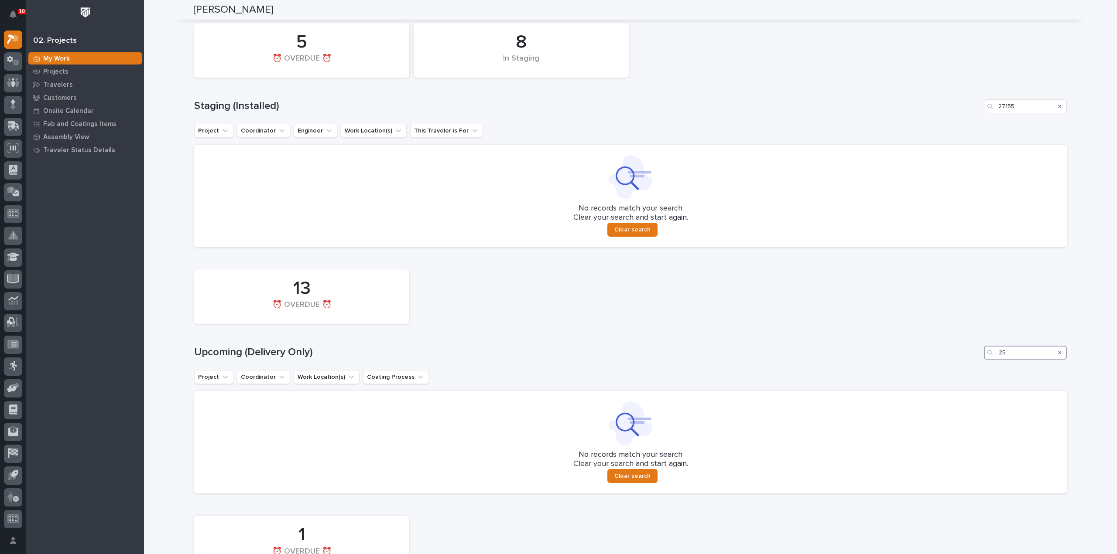
type input "2"
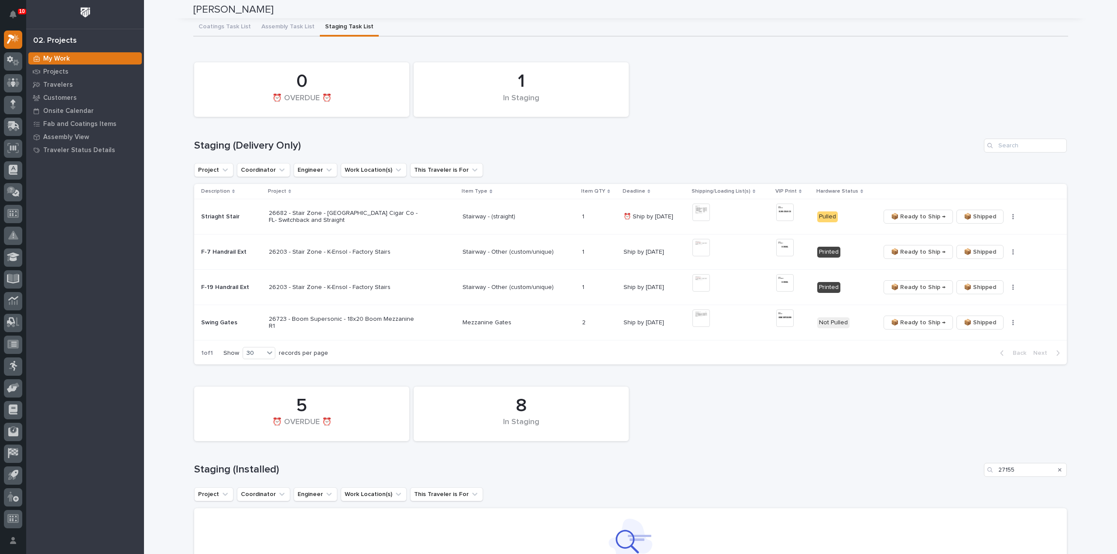
scroll to position [0, 0]
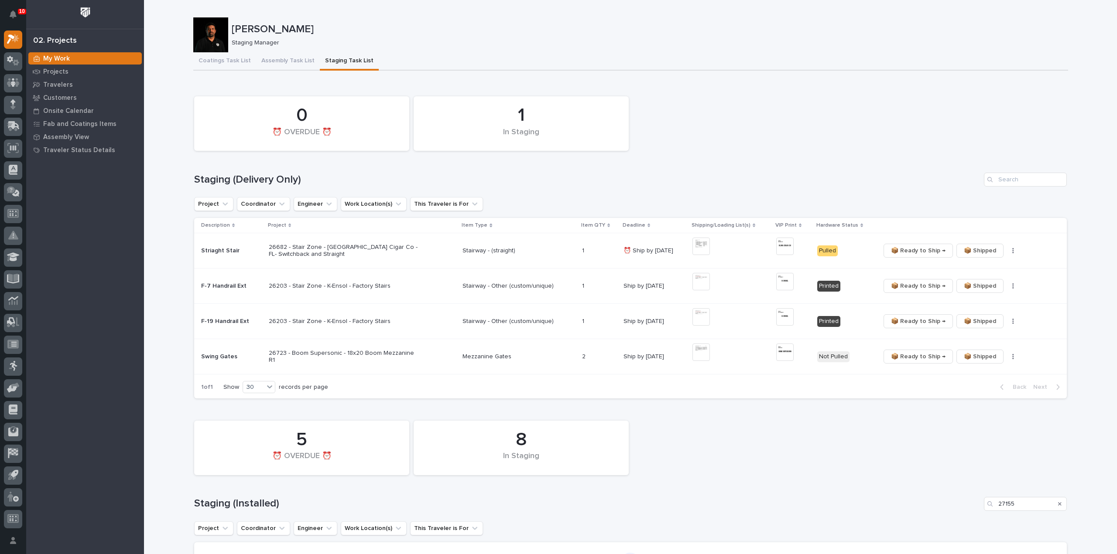
type input "25891"
drag, startPoint x: 1016, startPoint y: 498, endPoint x: 963, endPoint y: 515, distance: 55.5
click at [963, 515] on div "8 In Staging 5 ⏰ OVERDUE ⏰ Staging (Installed) 27155 Project Coordinator Engine…" at bounding box center [630, 531] width 872 height 229
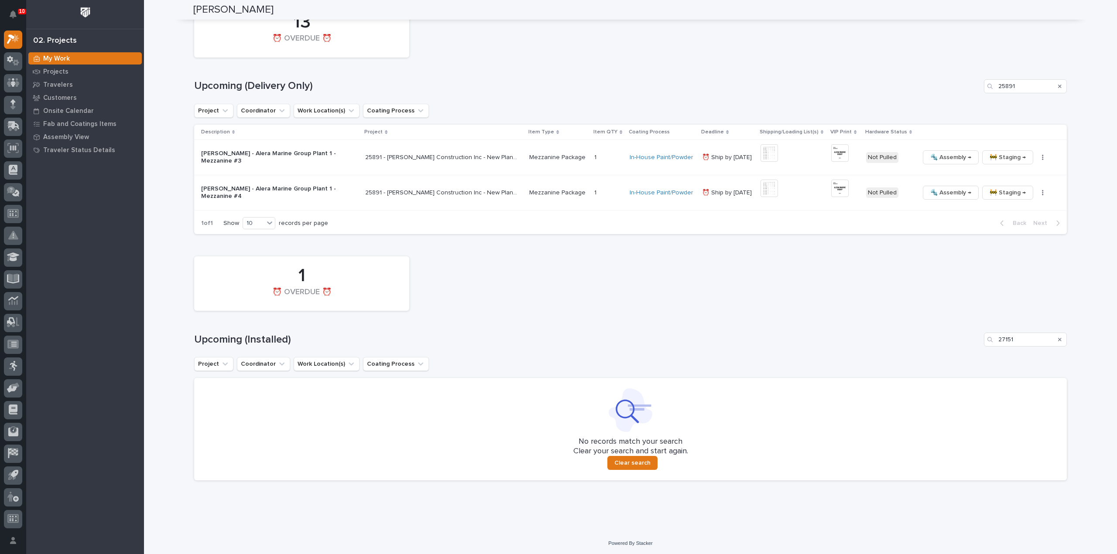
scroll to position [666, 0]
type input "25891"
drag, startPoint x: 1021, startPoint y: 335, endPoint x: 968, endPoint y: 356, distance: 57.0
click at [968, 356] on div "1 ⏰ OVERDUE ⏰ Upcoming (Installed) 27151 Project Coordinator Work Location(s) C…" at bounding box center [630, 365] width 872 height 229
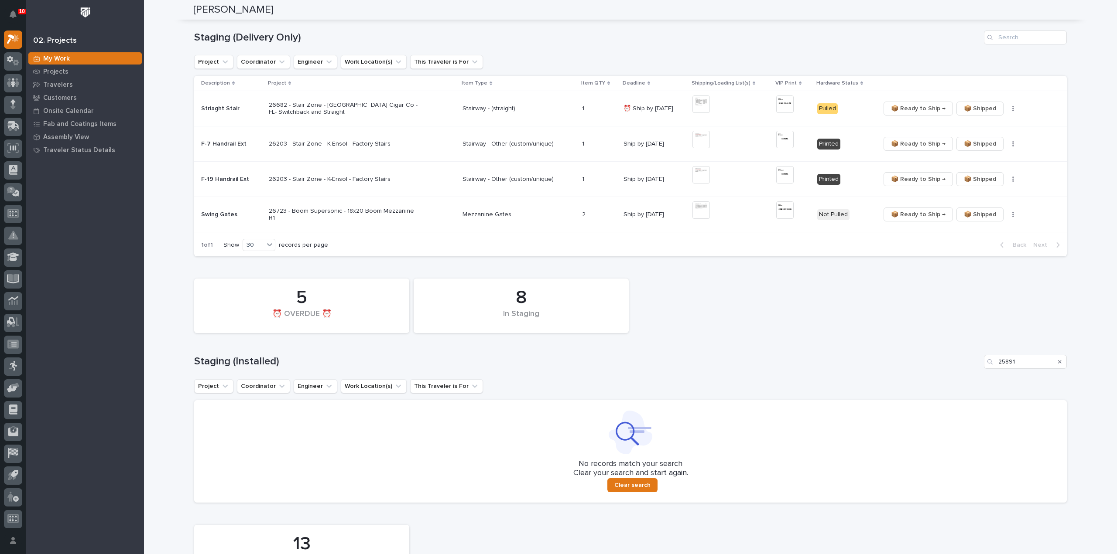
scroll to position [55, 0]
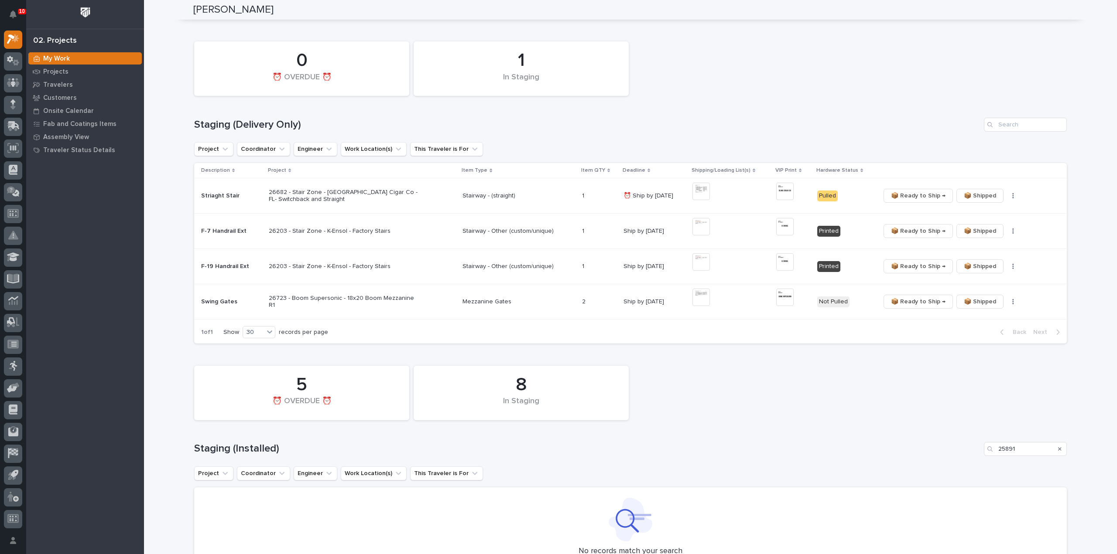
type input "25891"
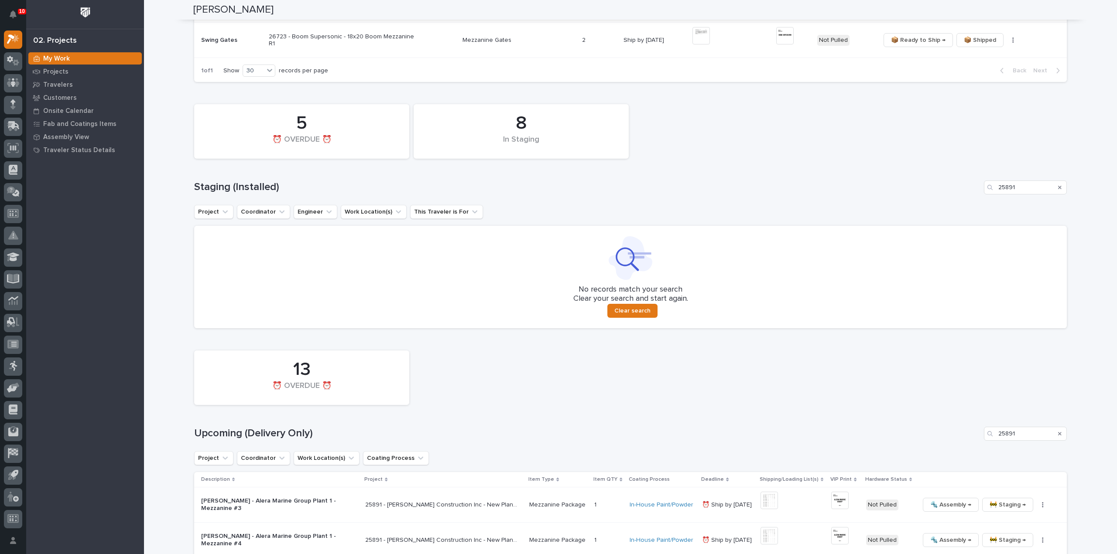
scroll to position [0, 0]
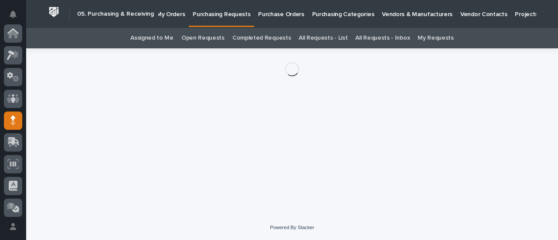
scroll to position [87, 0]
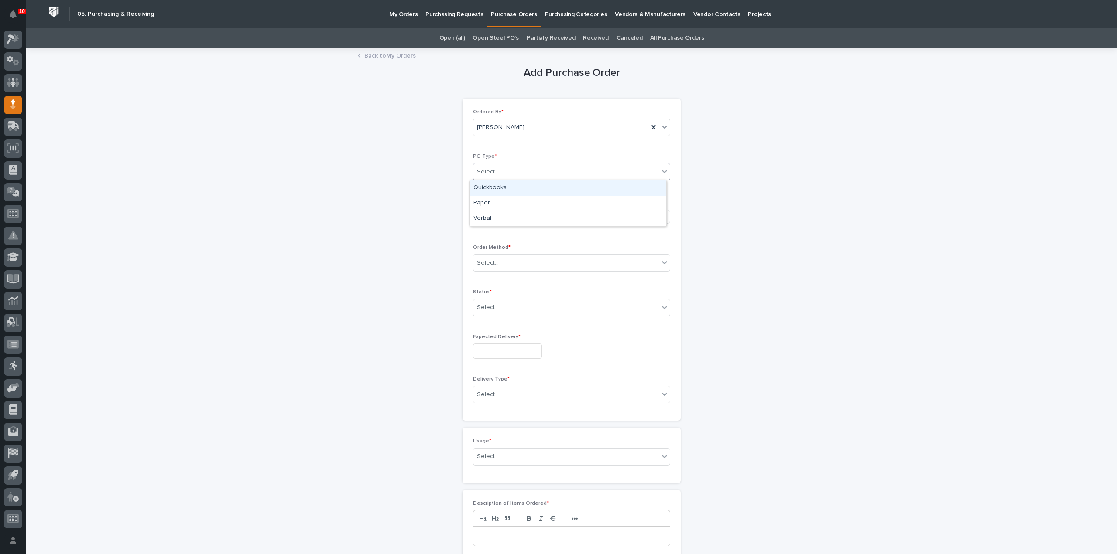
click at [530, 173] on div "Select..." at bounding box center [565, 172] width 185 height 14
click at [505, 188] on div "Quickbooks" at bounding box center [568, 188] width 196 height 15
click at [496, 219] on div "Select..." at bounding box center [540, 216] width 135 height 14
type input "****"
click at [494, 232] on div "EPCO Sales" at bounding box center [543, 232] width 147 height 15
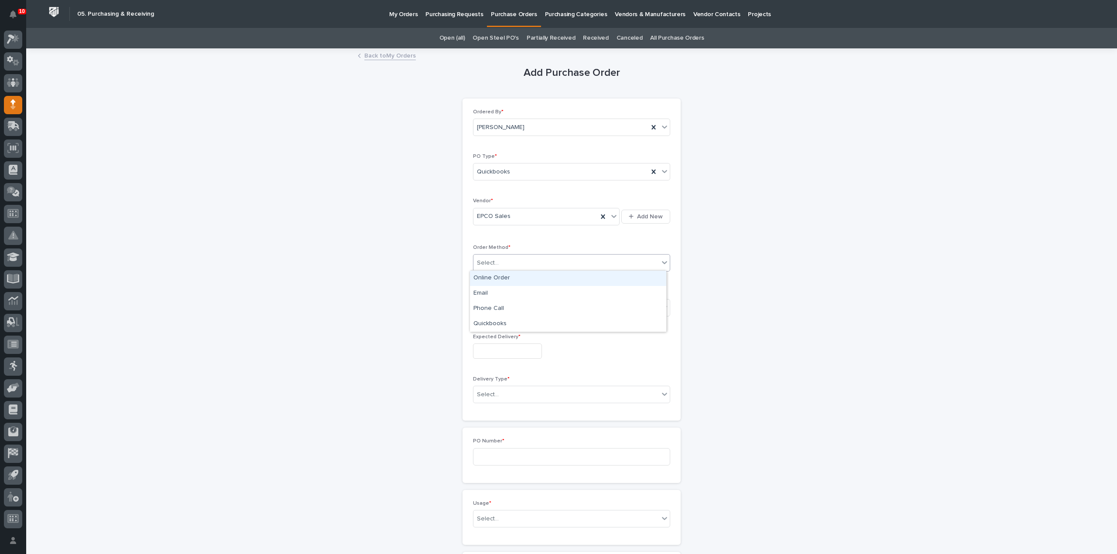
click at [490, 266] on div "Select..." at bounding box center [488, 263] width 22 height 9
click at [490, 294] on div "Email" at bounding box center [568, 293] width 196 height 15
click at [513, 309] on div "Select..." at bounding box center [565, 308] width 185 height 14
click at [482, 336] on div "Submitted" at bounding box center [568, 338] width 196 height 15
click at [484, 358] on div "Expected Delivery *" at bounding box center [571, 350] width 197 height 32
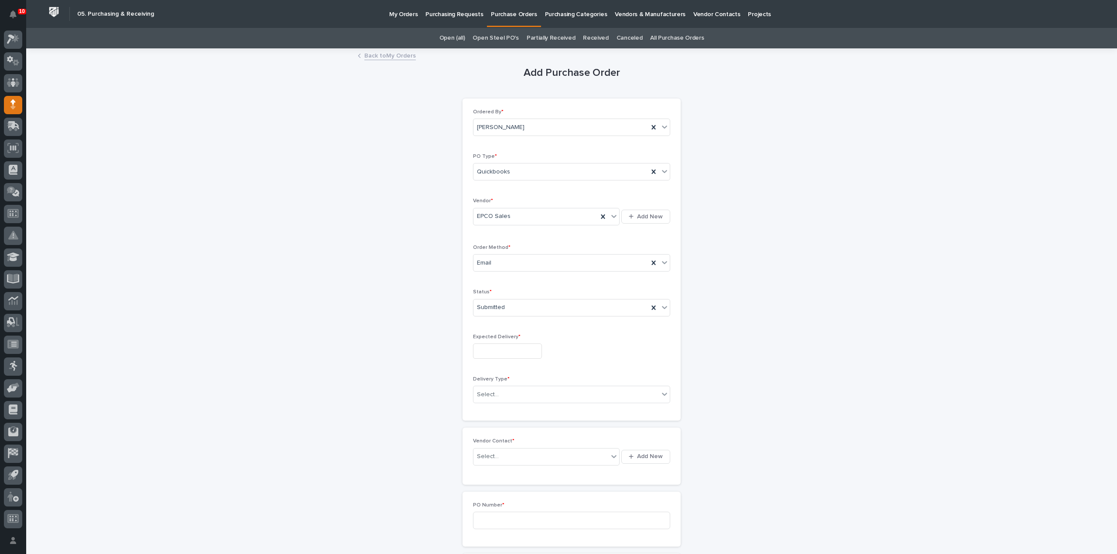
click at [486, 351] on input "text" at bounding box center [507, 351] width 69 height 15
click at [504, 290] on div "24" at bounding box center [502, 293] width 12 height 12
type input "**********"
click at [501, 391] on div "Select..." at bounding box center [565, 395] width 185 height 14
click at [495, 410] on div "Deliver to PWI" at bounding box center [568, 409] width 196 height 15
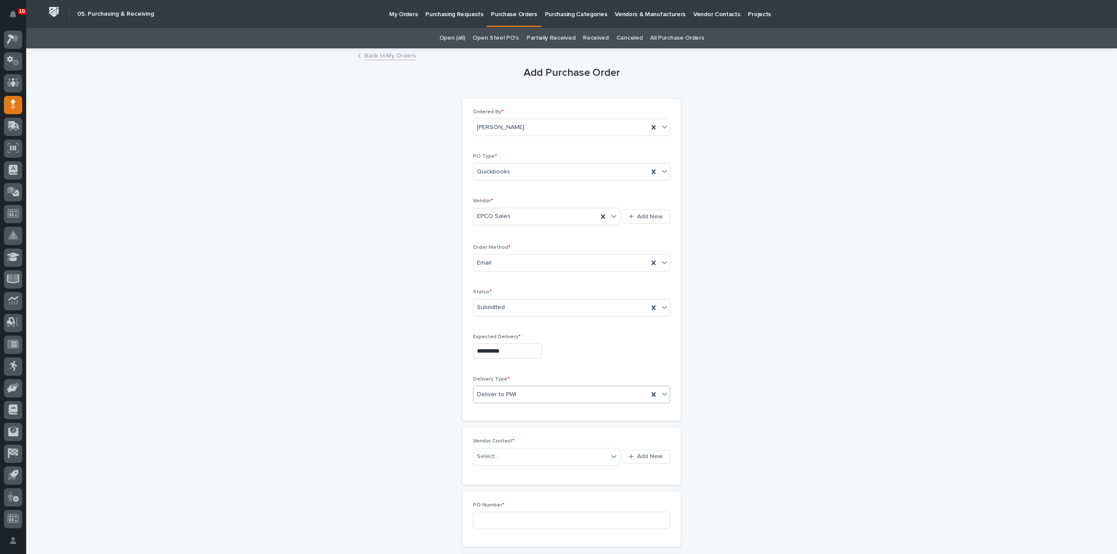
scroll to position [87, 0]
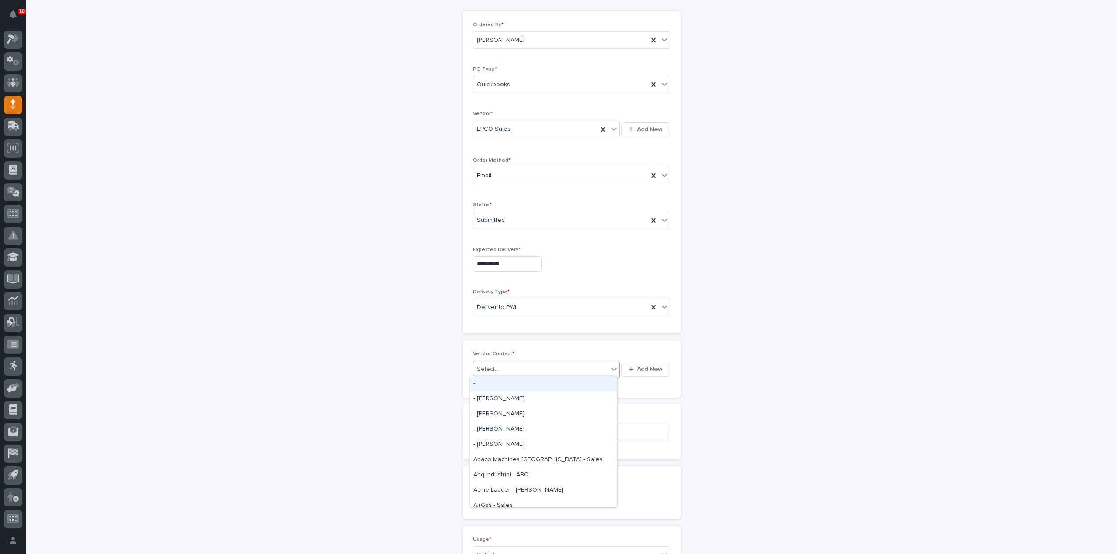
click at [477, 366] on div "Select..." at bounding box center [488, 369] width 22 height 9
type input "*****"
click at [486, 382] on div "EPCO Sales - Keith Schrock" at bounding box center [543, 383] width 147 height 15
click at [490, 426] on input at bounding box center [571, 433] width 197 height 17
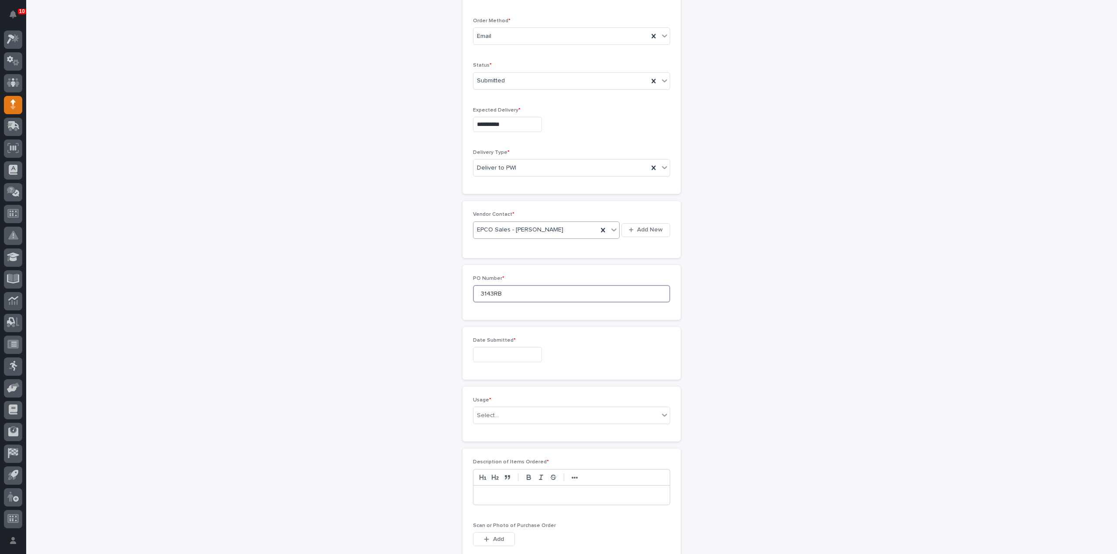
scroll to position [262, 0]
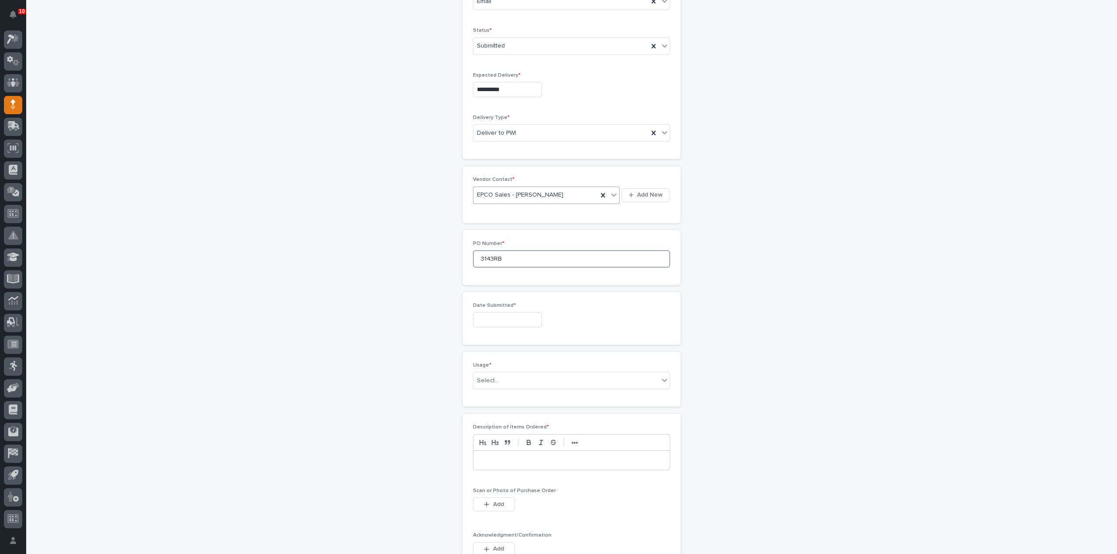
type input "3143RB"
click at [542, 316] on input "text" at bounding box center [507, 319] width 69 height 15
click at [487, 258] on div "23" at bounding box center [488, 261] width 12 height 12
type input "**********"
click at [492, 380] on div "Select..." at bounding box center [488, 380] width 22 height 9
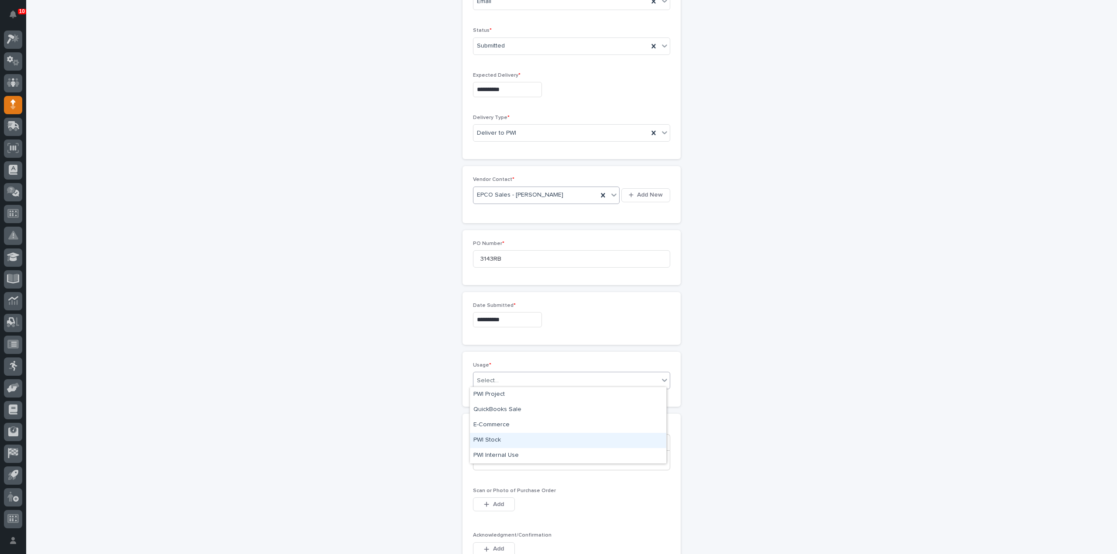
click at [497, 440] on div "PWI Stock" at bounding box center [568, 440] width 196 height 15
click at [498, 462] on div at bounding box center [571, 460] width 196 height 19
click at [495, 501] on span "Add" at bounding box center [498, 505] width 11 height 8
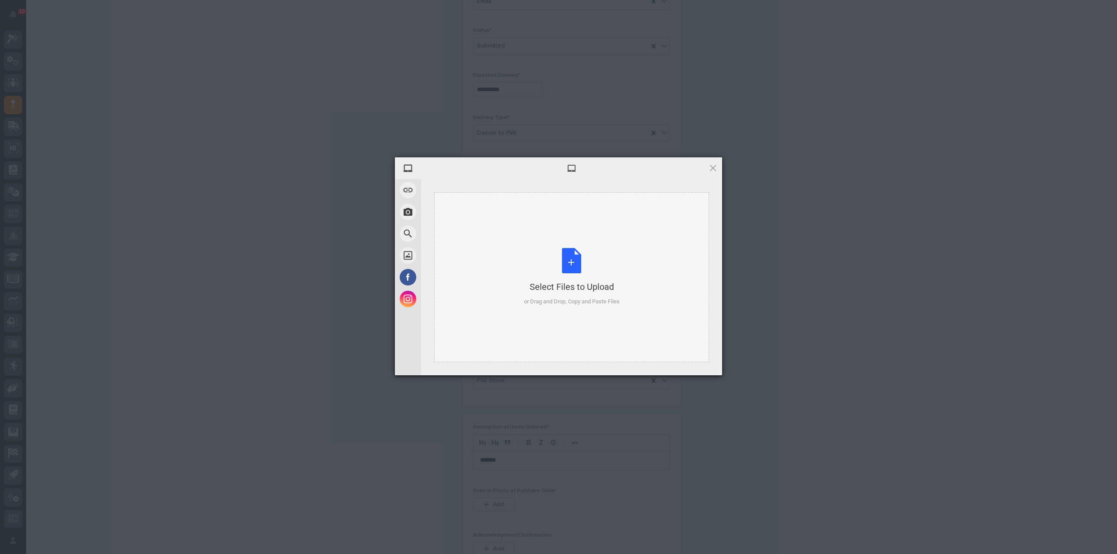
click at [567, 264] on div "Select Files to Upload or Drag and Drop, Copy and Paste Files" at bounding box center [572, 277] width 96 height 58
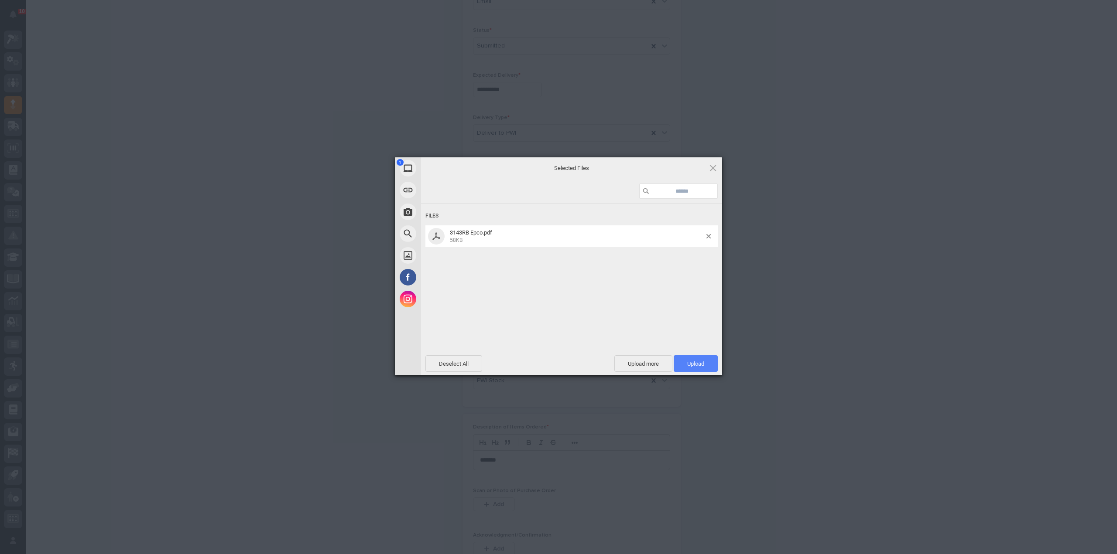
click at [686, 362] on span "Upload 1" at bounding box center [695, 364] width 44 height 17
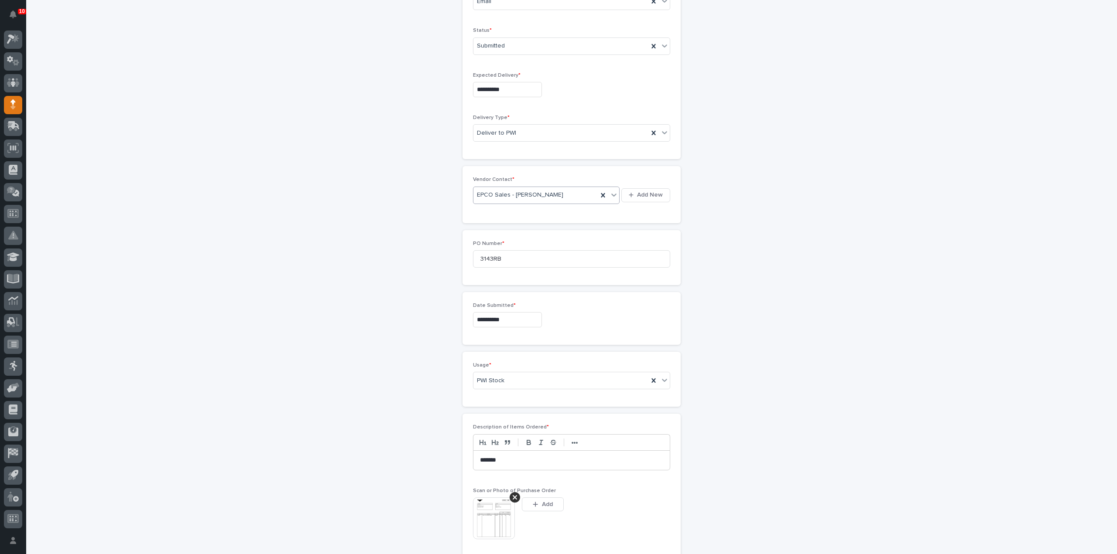
scroll to position [277, 0]
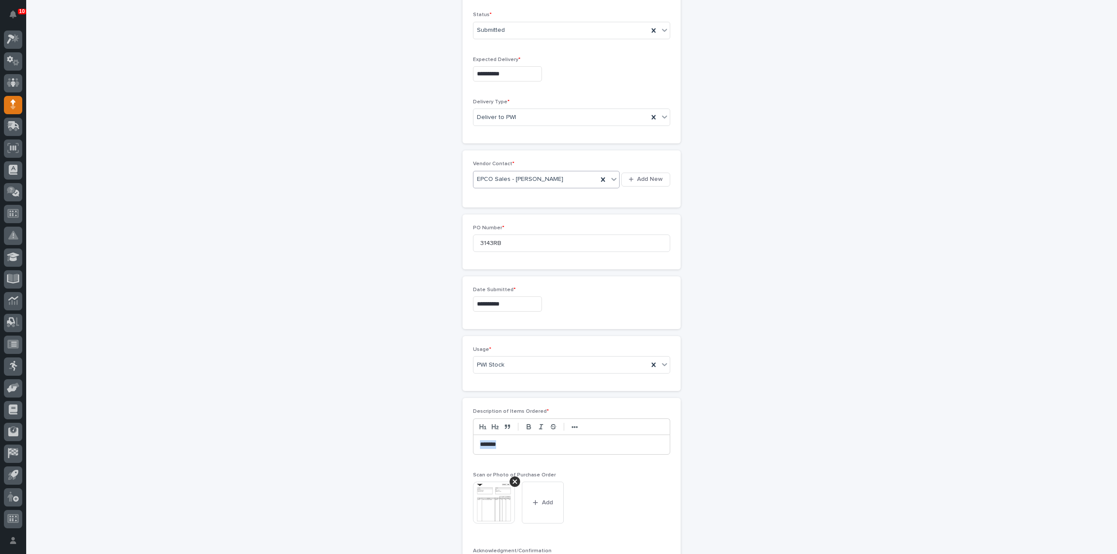
drag, startPoint x: 507, startPoint y: 444, endPoint x: 466, endPoint y: 451, distance: 41.5
click at [466, 451] on div "Description of Items Ordered * ••• ******* Scan or Photo of Purchase Order This…" at bounding box center [571, 555] width 218 height 315
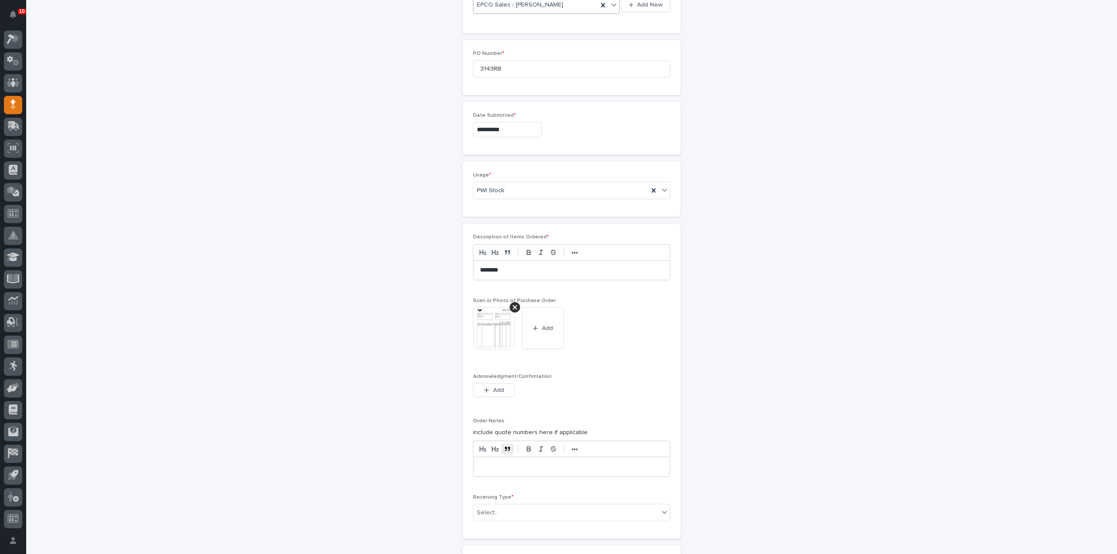
scroll to position [539, 0]
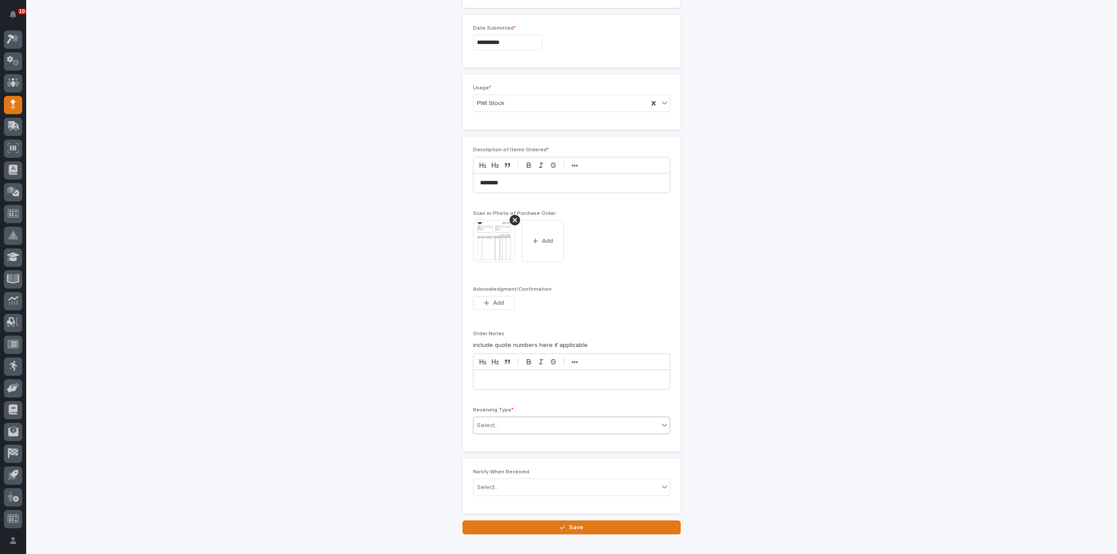
click at [479, 427] on div "Select..." at bounding box center [565, 426] width 185 height 14
click at [500, 485] on div "Deliver to" at bounding box center [568, 483] width 196 height 15
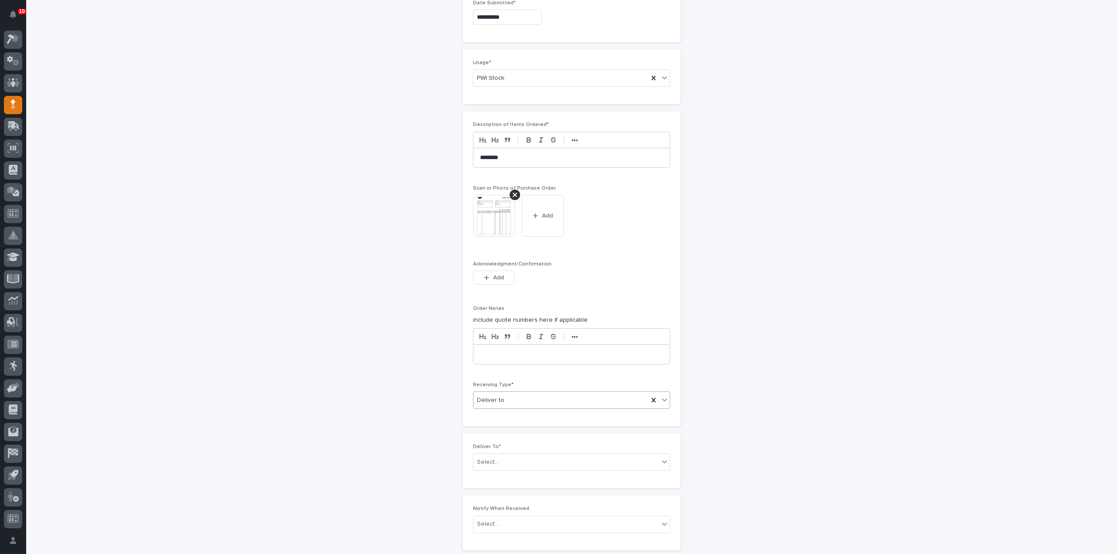
scroll to position [570, 0]
click at [488, 453] on div "Select..." at bounding box center [488, 457] width 22 height 9
type input "****"
click at [497, 465] on div "Reinhart Burkholder" at bounding box center [568, 468] width 196 height 15
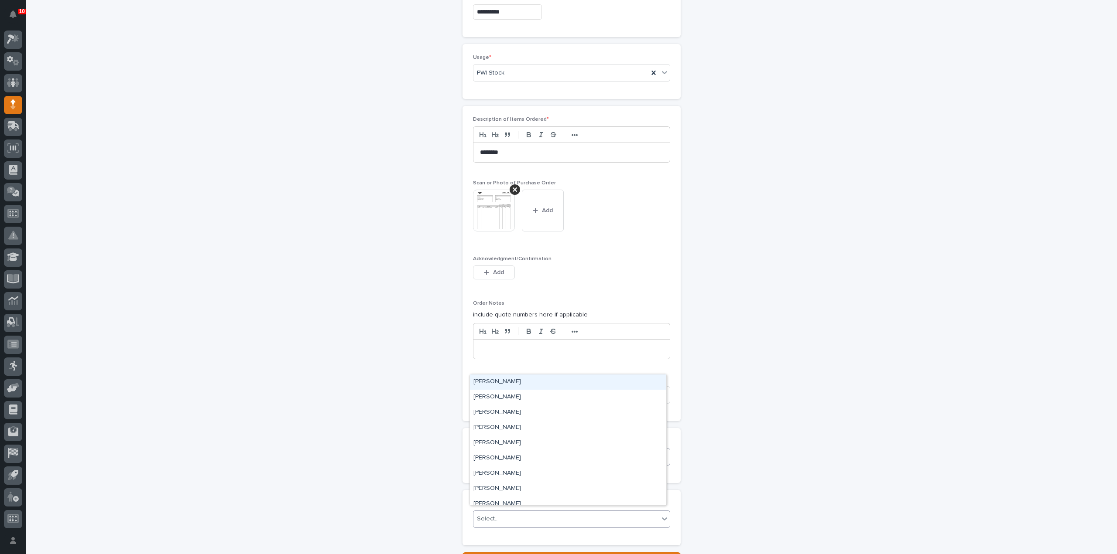
click at [495, 513] on div "Select..." at bounding box center [565, 519] width 185 height 14
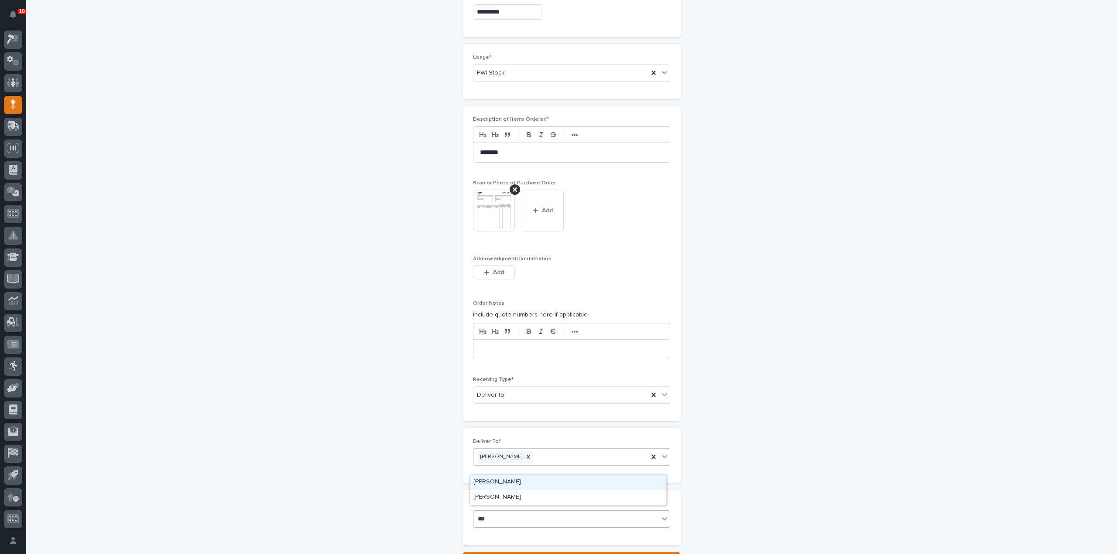
type input "****"
click at [504, 496] on div "Reinhart Burkholder" at bounding box center [568, 497] width 196 height 15
type input "*****"
click at [480, 484] on div "[PERSON_NAME]" at bounding box center [568, 482] width 196 height 15
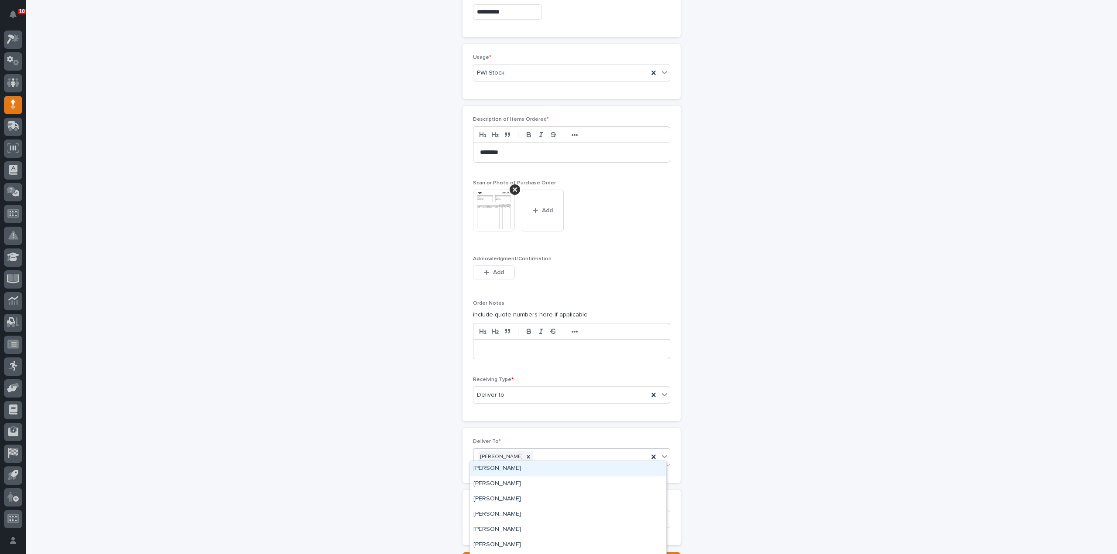
click at [546, 454] on div "Reinhart Burkholder" at bounding box center [560, 457] width 175 height 15
click at [528, 456] on icon at bounding box center [528, 457] width 3 height 3
type input "*****"
click at [492, 468] on div "[PERSON_NAME]" at bounding box center [568, 468] width 196 height 15
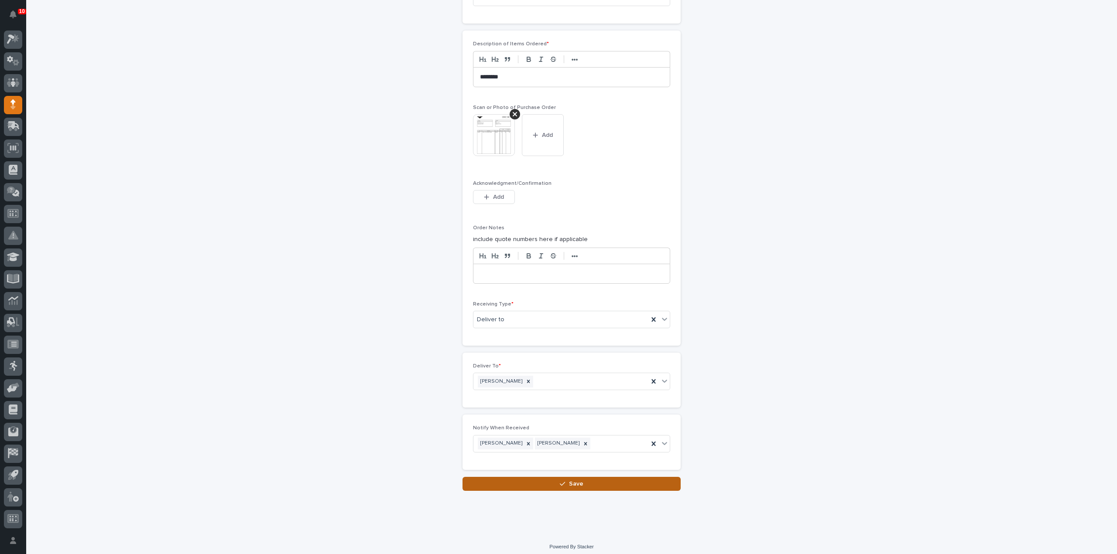
click at [586, 484] on button "Save" at bounding box center [571, 484] width 218 height 14
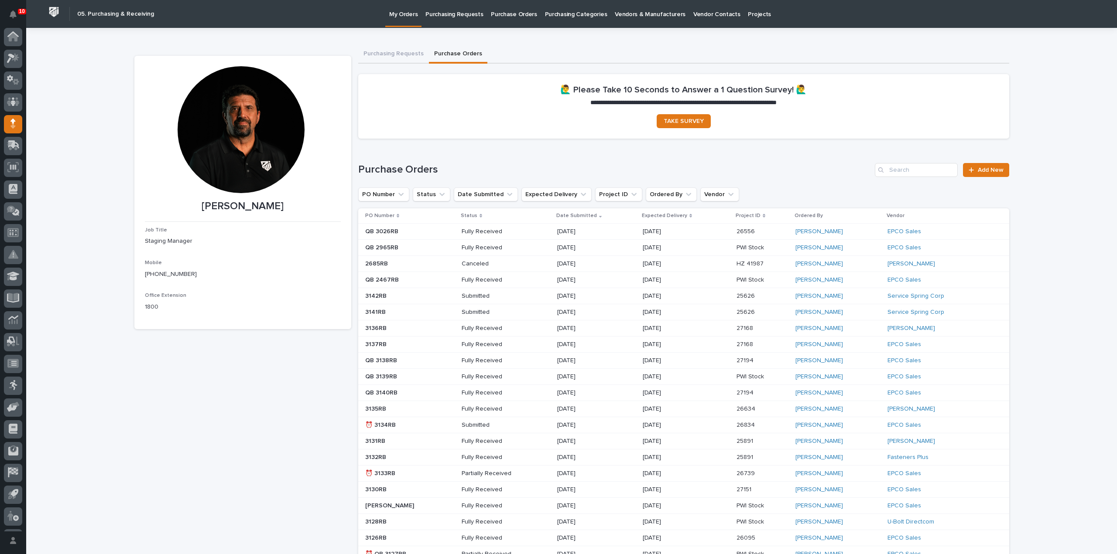
scroll to position [19, 0]
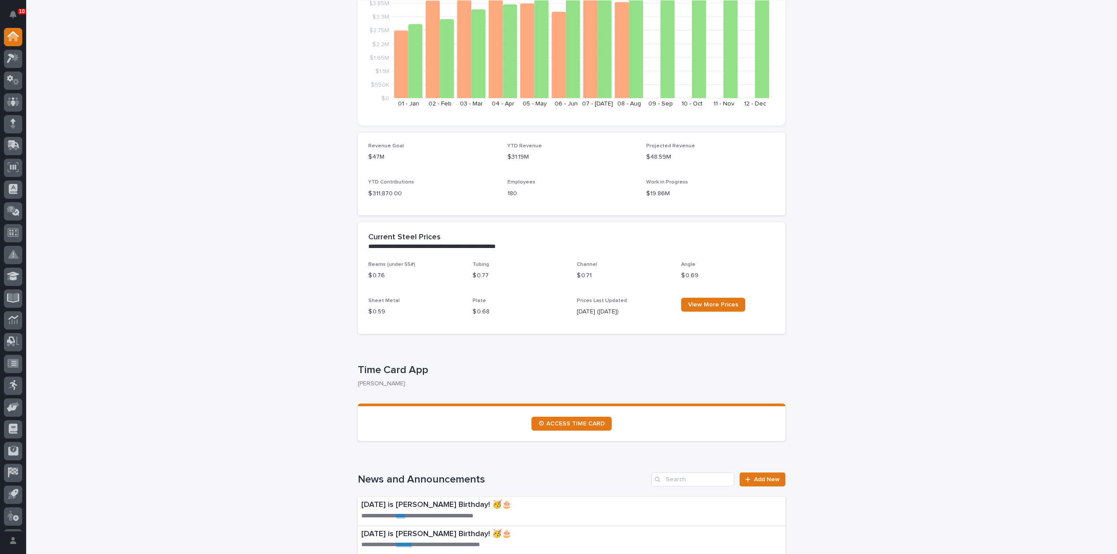
scroll to position [174, 0]
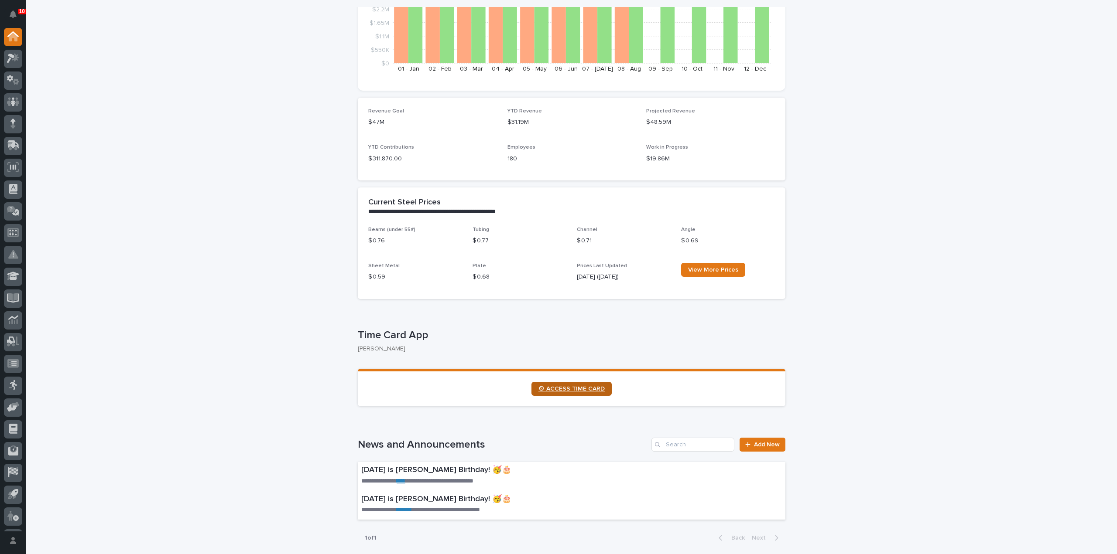
click at [551, 390] on span "⏲ ACCESS TIME CARD" at bounding box center [571, 389] width 66 height 6
click at [14, 127] on icon at bounding box center [12, 126] width 5 height 5
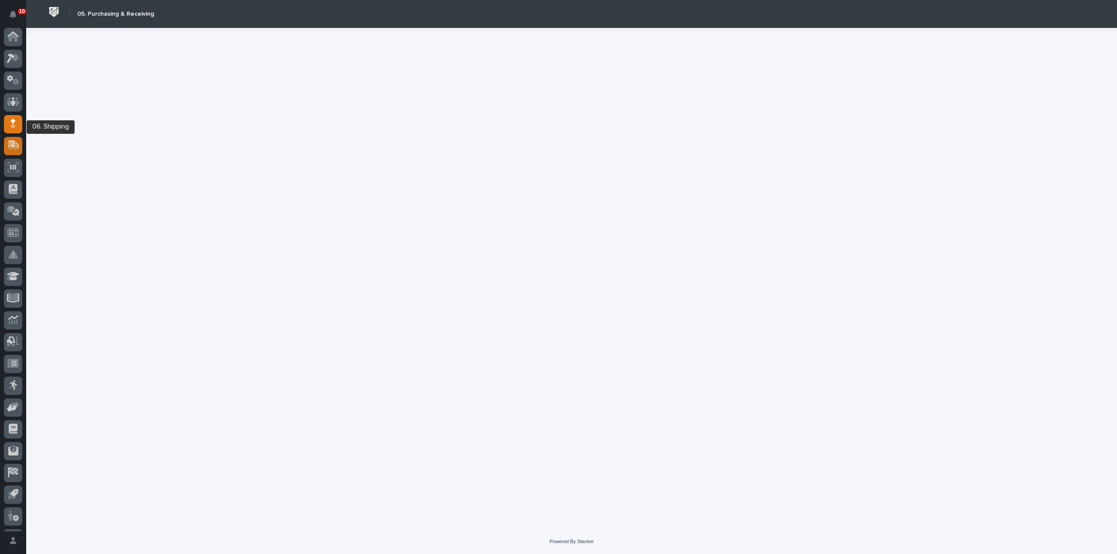
scroll to position [19, 0]
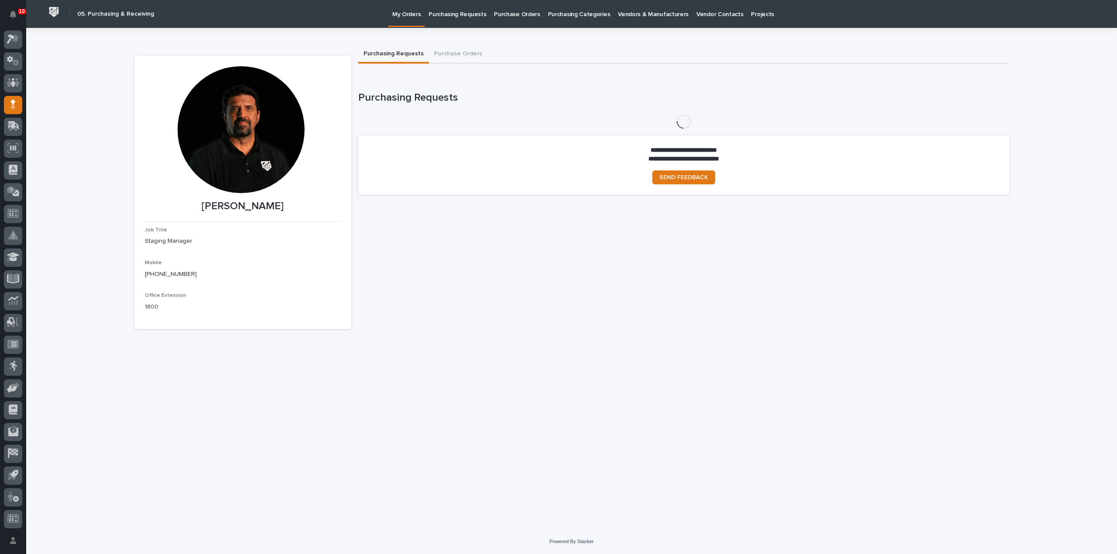
click at [464, 18] on p "Purchasing Requests" at bounding box center [457, 9] width 58 height 18
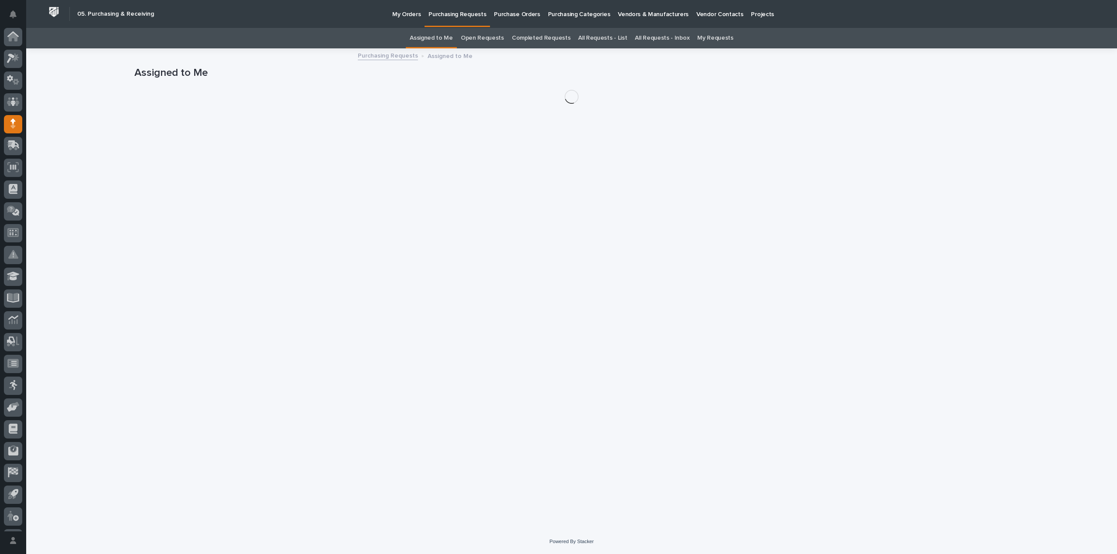
scroll to position [19, 0]
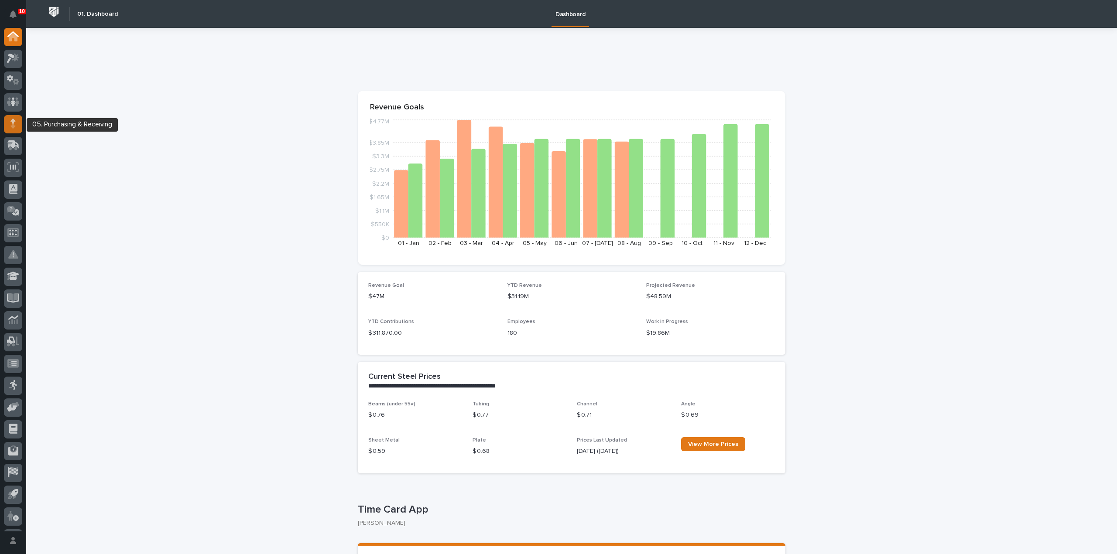
click at [18, 126] on div at bounding box center [13, 124] width 18 height 18
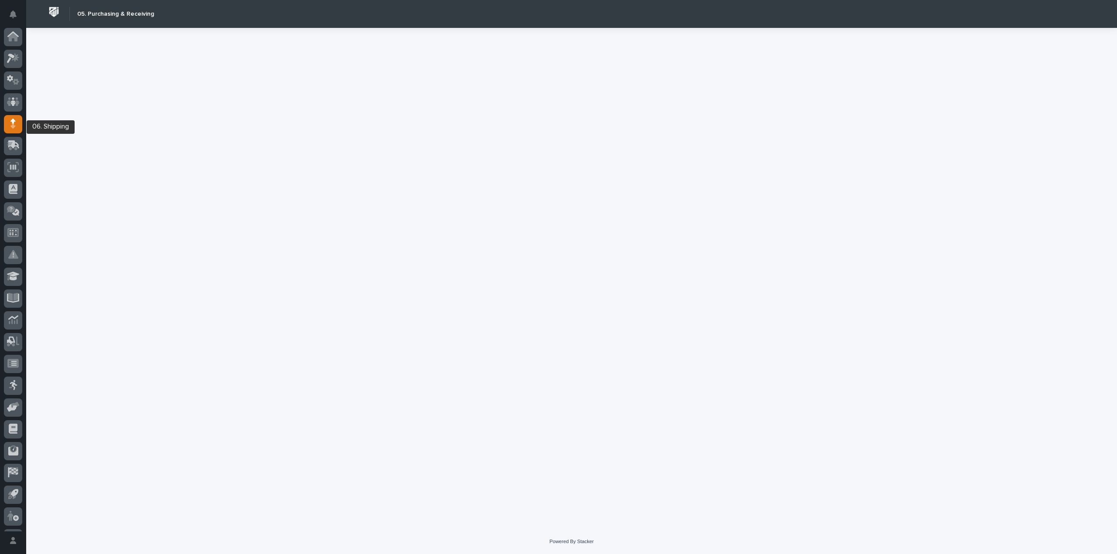
scroll to position [19, 0]
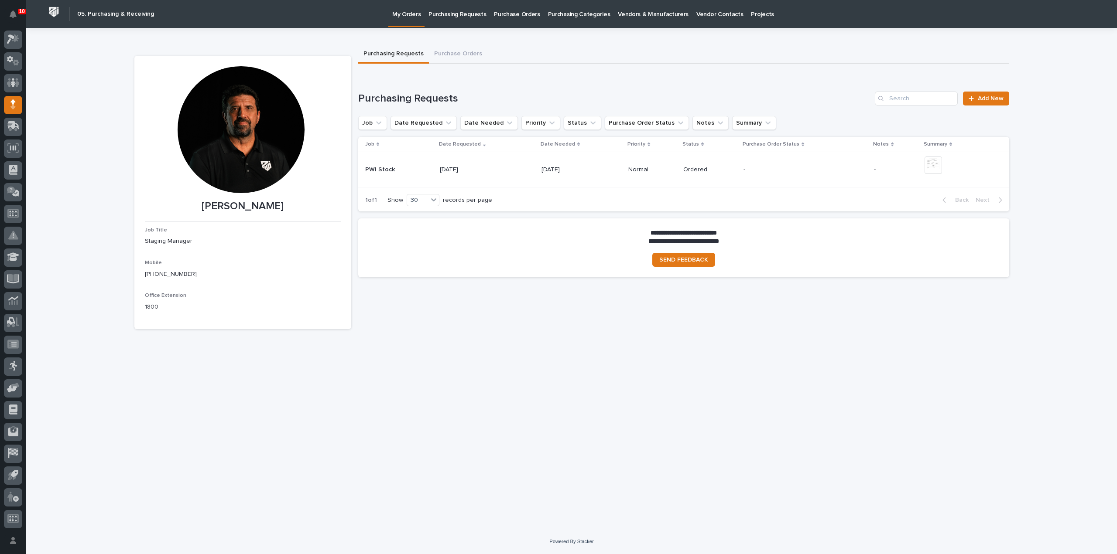
click at [518, 13] on p "Purchase Orders" at bounding box center [517, 9] width 46 height 18
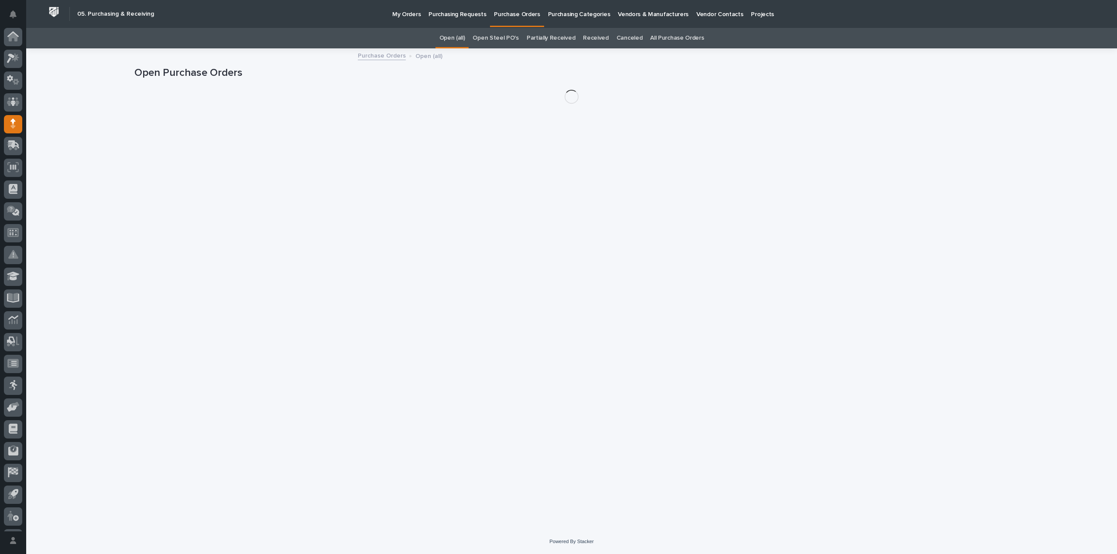
scroll to position [19, 0]
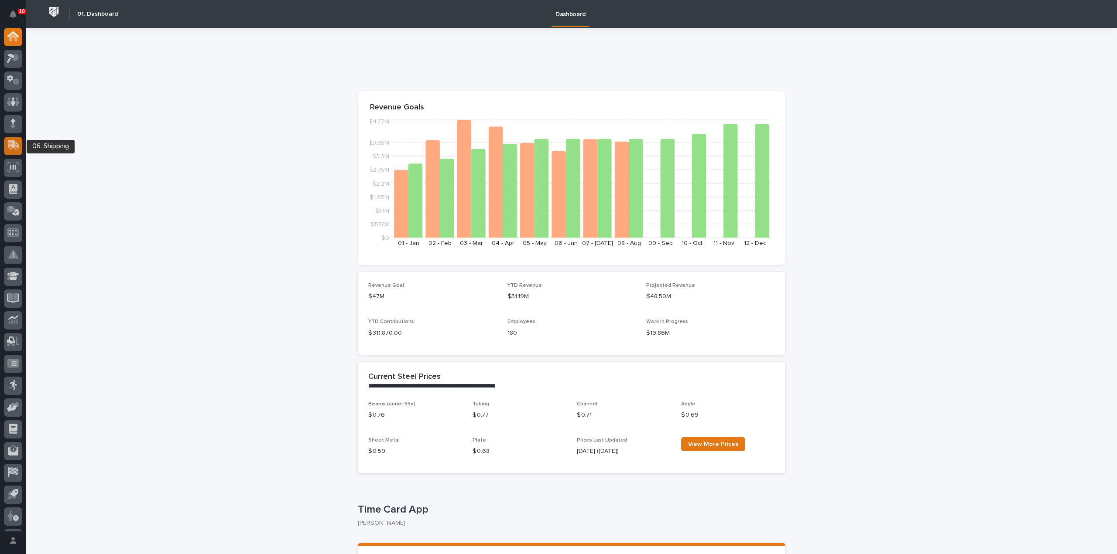
click at [14, 144] on icon at bounding box center [13, 144] width 11 height 8
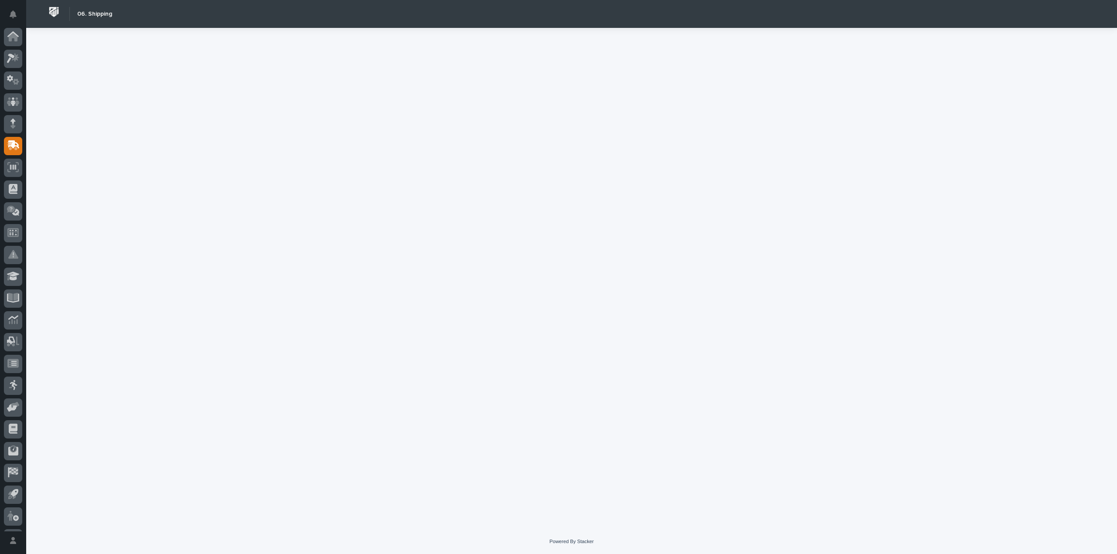
scroll to position [19, 0]
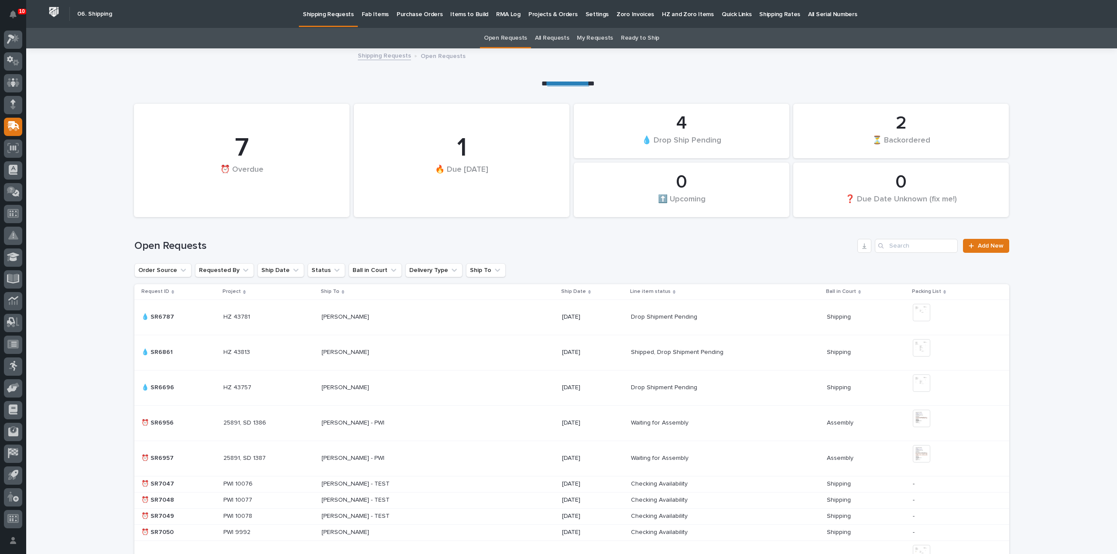
click at [374, 16] on p "Fab Items" at bounding box center [375, 9] width 27 height 18
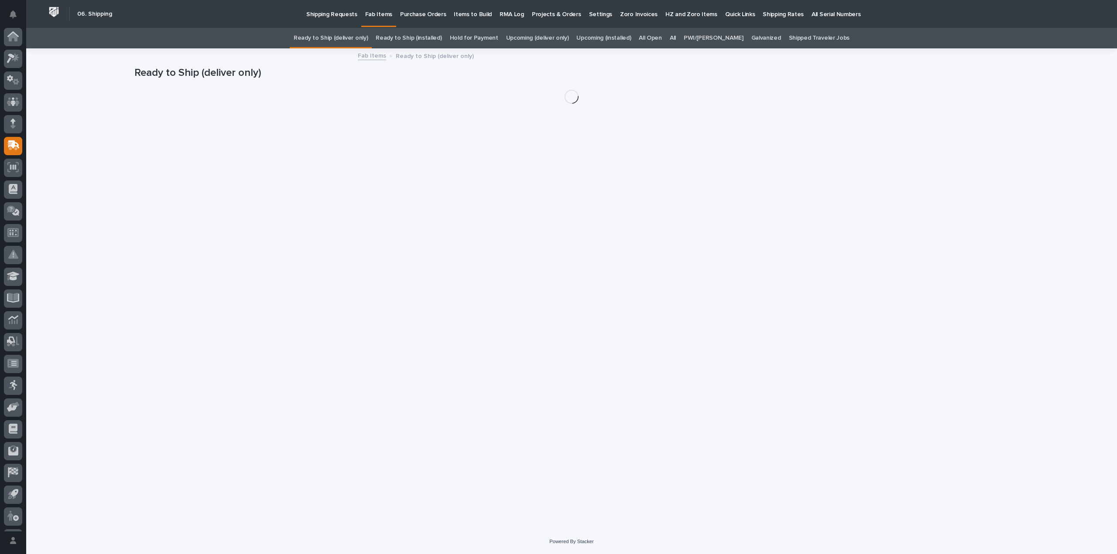
scroll to position [19, 0]
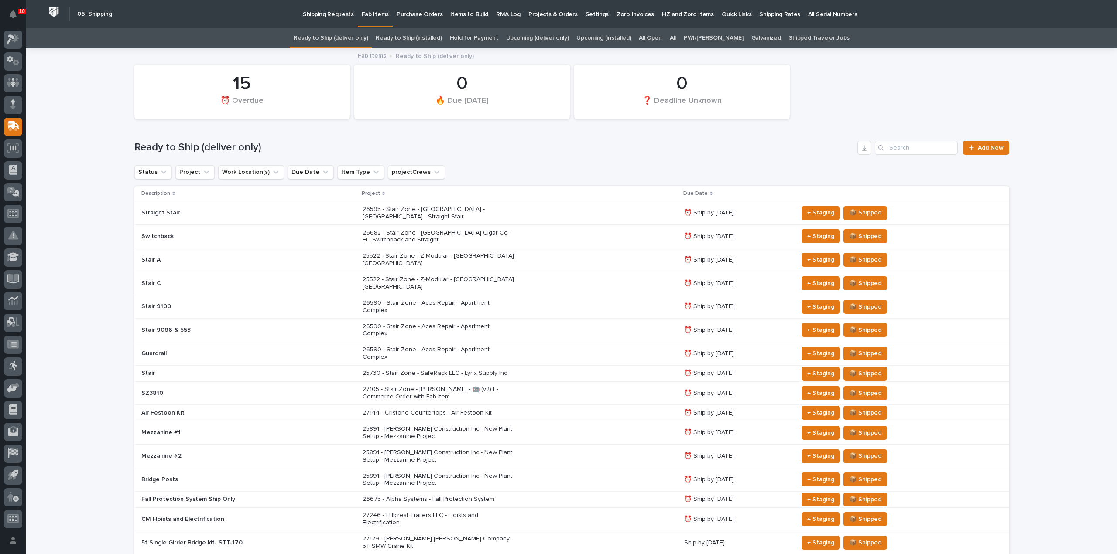
click at [676, 36] on link "All" at bounding box center [673, 38] width 6 height 21
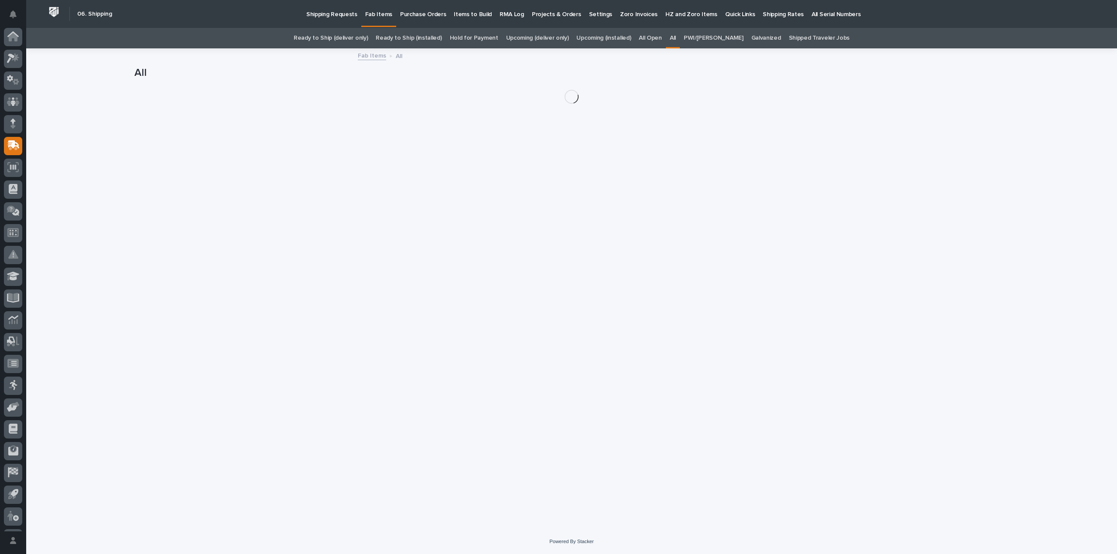
scroll to position [19, 0]
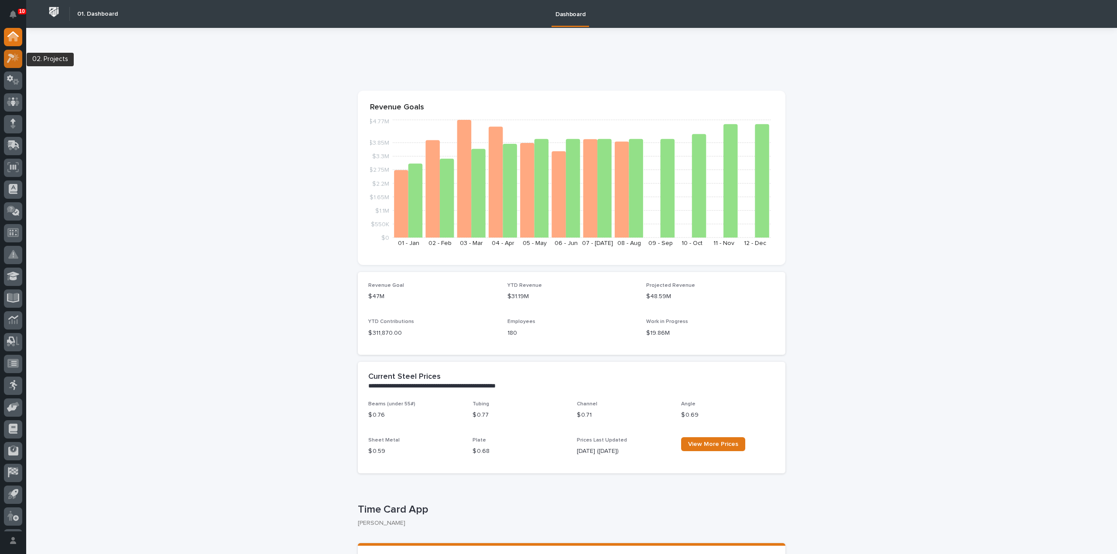
click at [20, 62] on div at bounding box center [13, 59] width 18 height 18
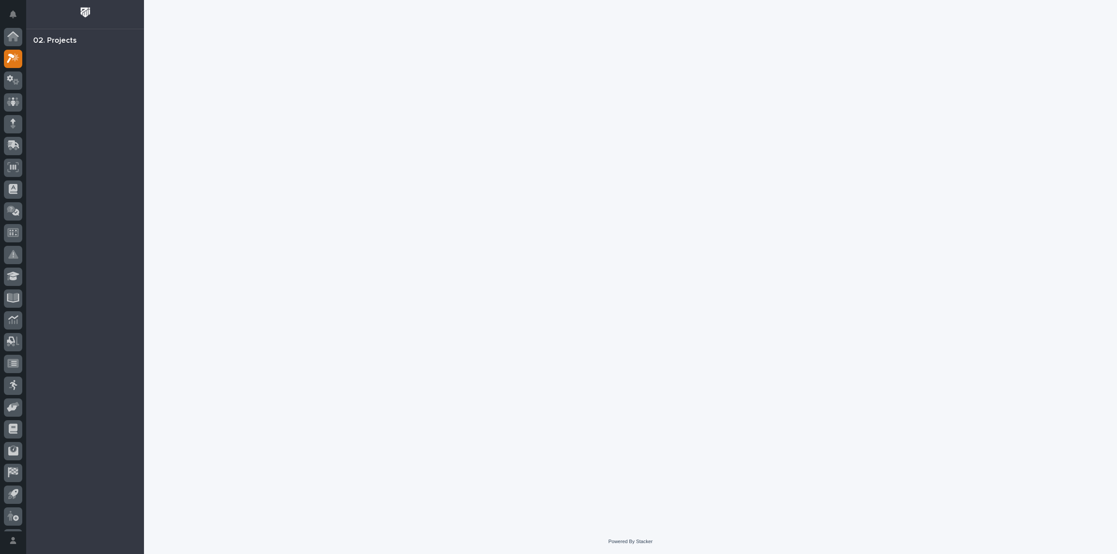
scroll to position [19, 0]
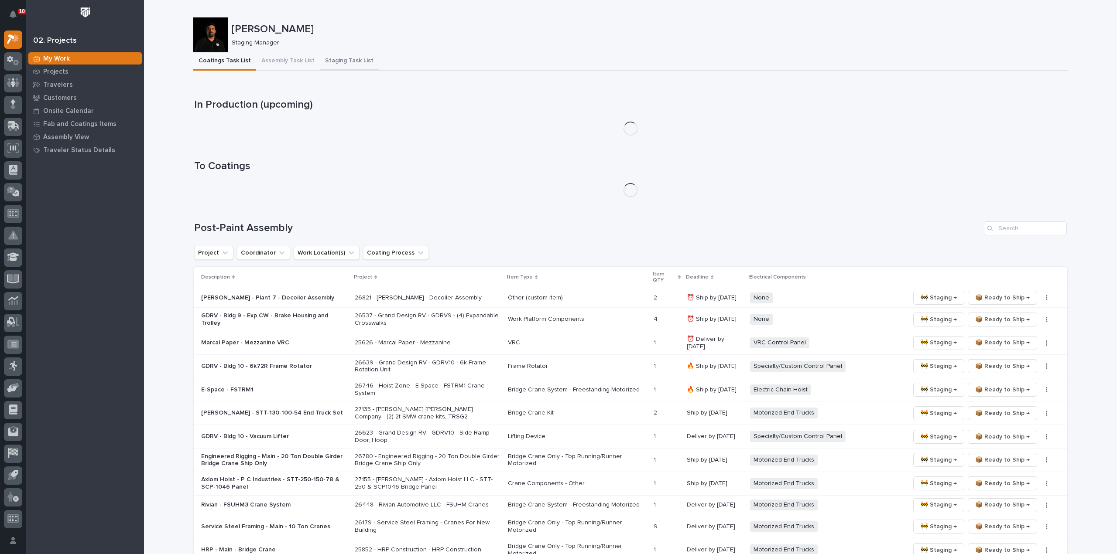
click at [341, 58] on button "Staging Task List" at bounding box center [349, 61] width 59 height 18
